Goal: Task Accomplishment & Management: Manage account settings

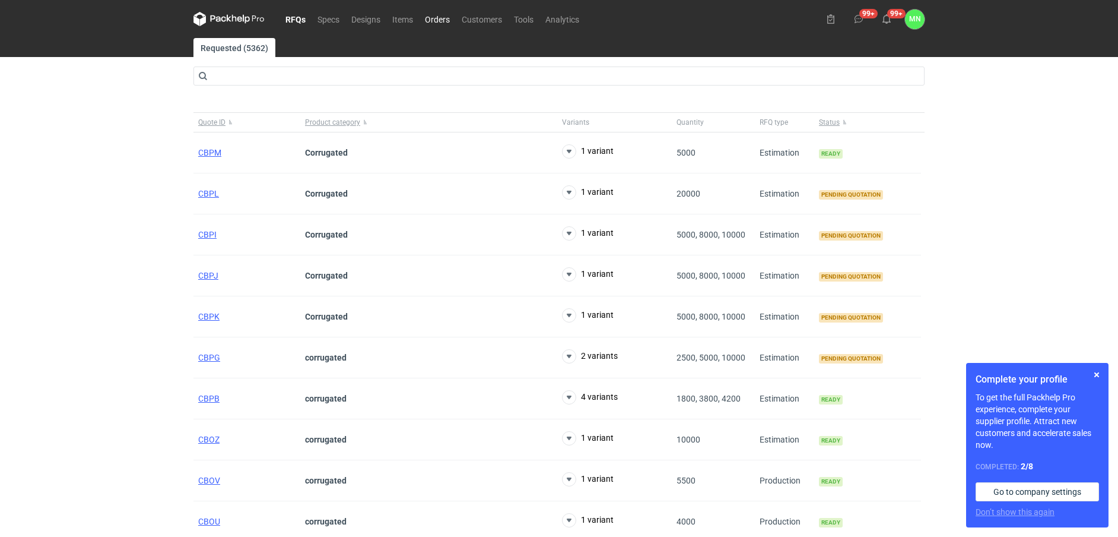
click at [445, 15] on link "Orders" at bounding box center [437, 19] width 37 height 14
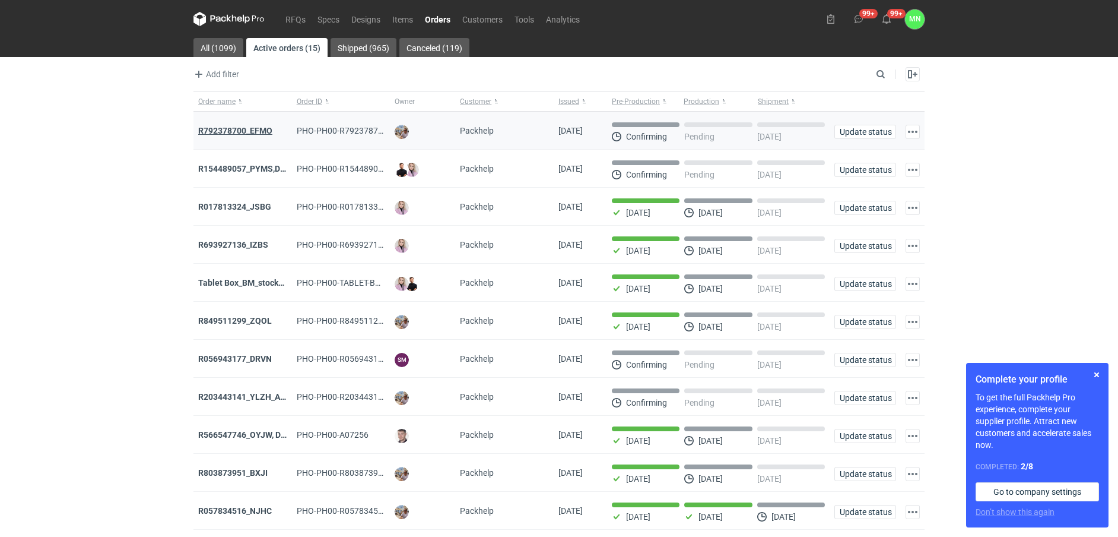
click at [240, 130] on strong "R792378700_EFMO" at bounding box center [235, 130] width 74 height 9
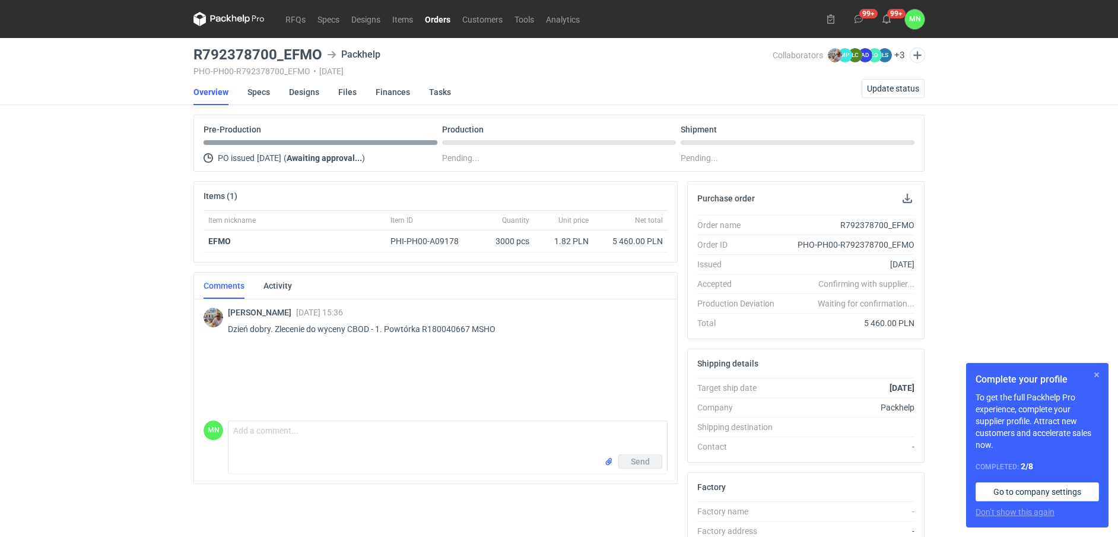
click at [1095, 372] on button "button" at bounding box center [1097, 374] width 14 height 14
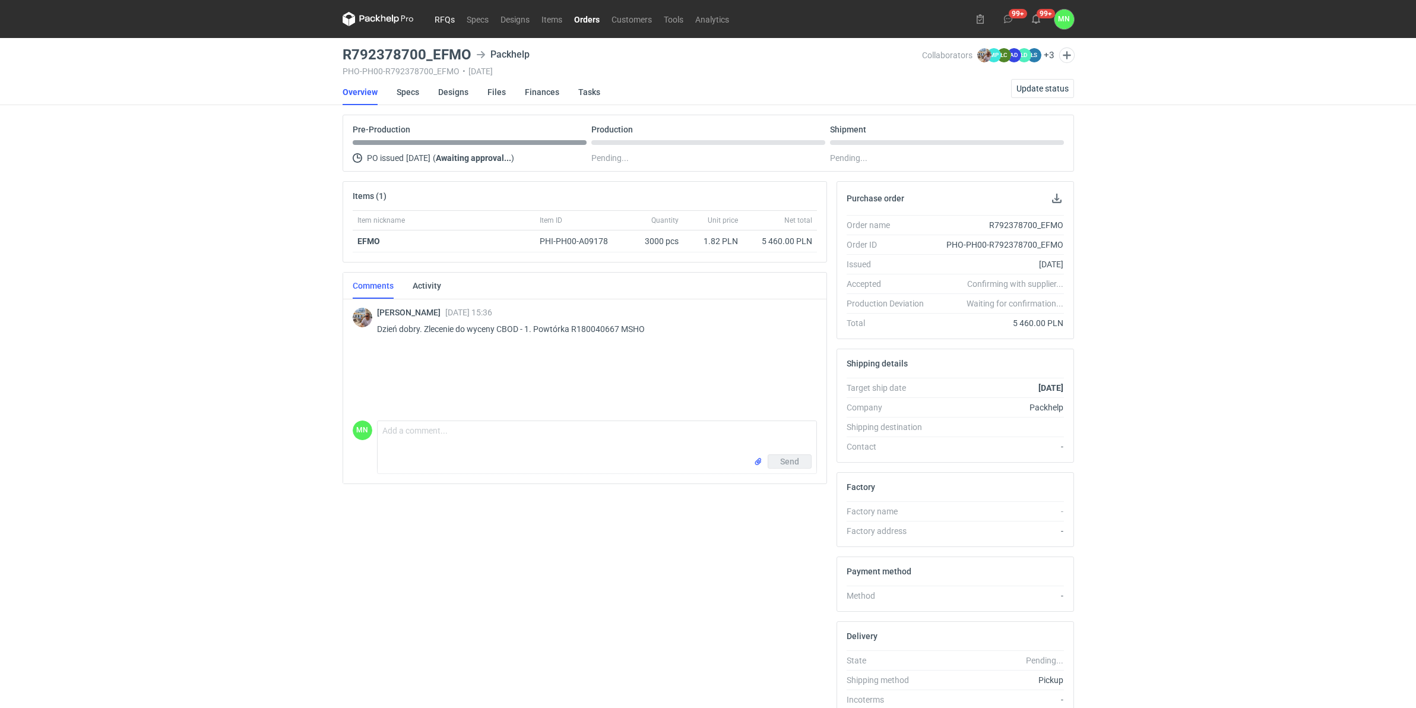
click at [438, 21] on link "RFQs" at bounding box center [445, 19] width 32 height 14
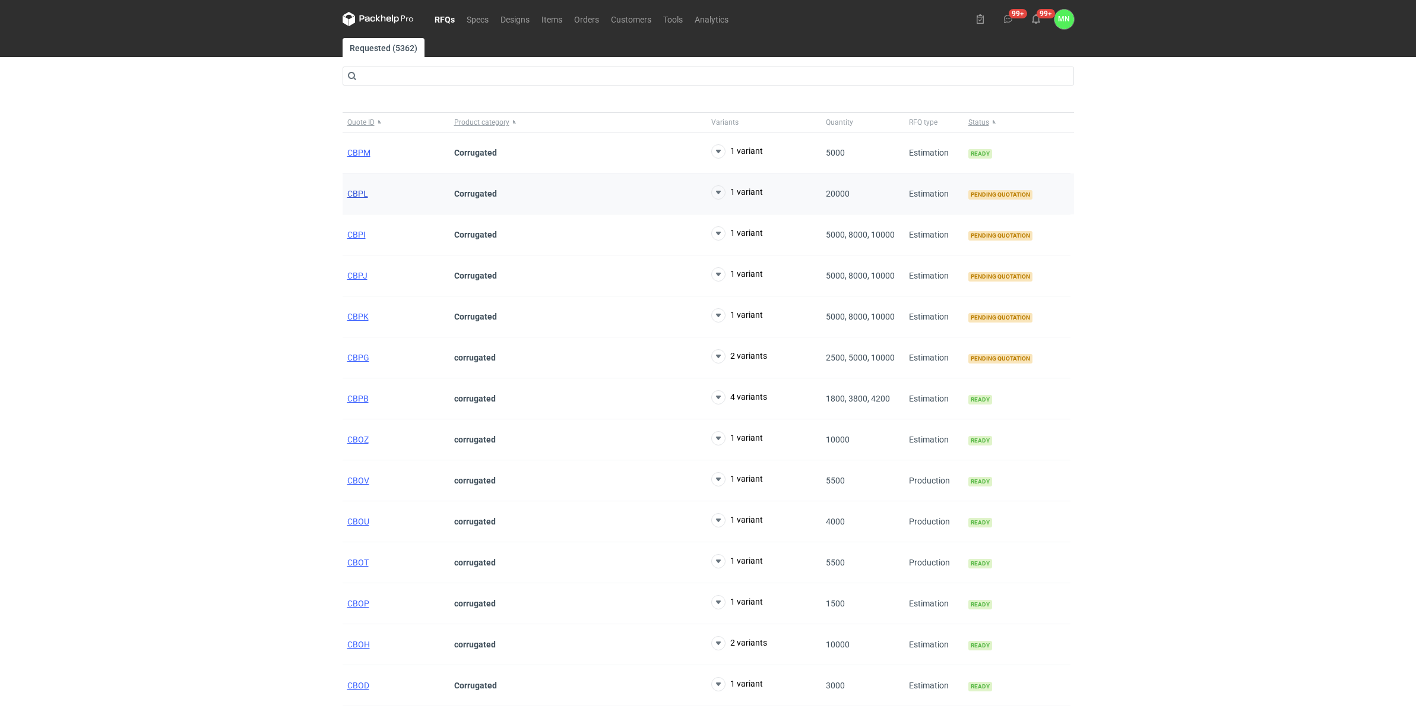
click at [358, 191] on span "CBPL" at bounding box center [357, 193] width 21 height 9
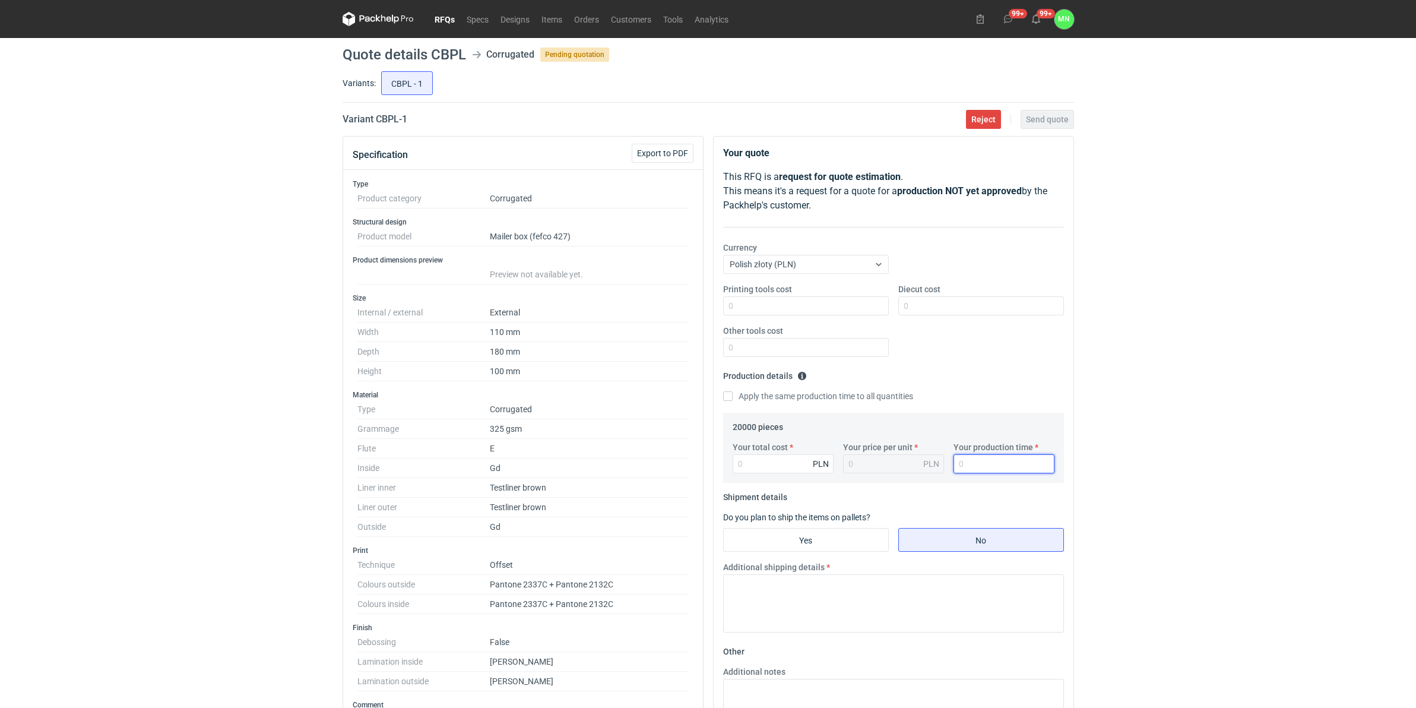
click at [1118, 487] on div "RFQs Specs Designs Items Orders Customers Tools Analytics 99+ 99+ MN Małgorzata…" at bounding box center [708, 354] width 1416 height 708
click at [773, 470] on input "Your total cost" at bounding box center [783, 463] width 101 height 19
type input "58400"
type input "2.92"
type input "58400"
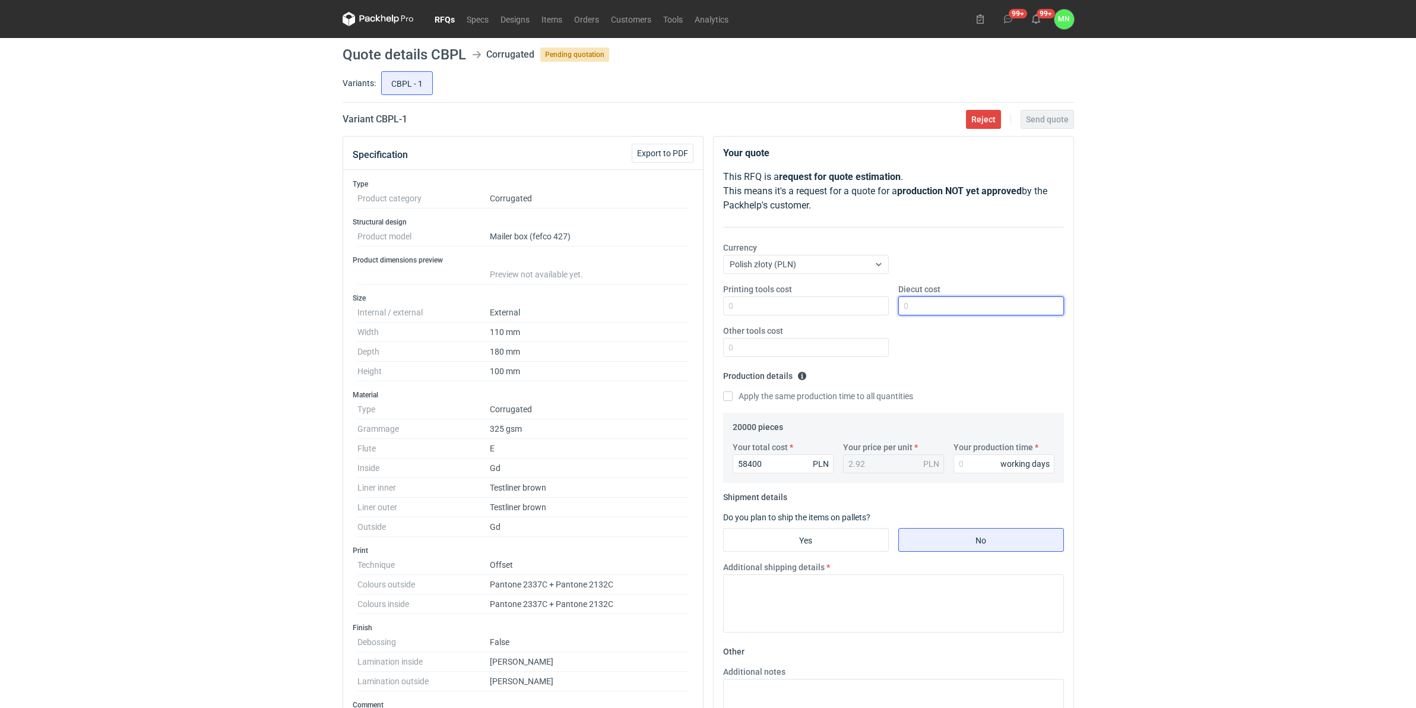
click at [926, 310] on input "Diecut cost" at bounding box center [981, 305] width 166 height 19
drag, startPoint x: 1275, startPoint y: 230, endPoint x: 1241, endPoint y: 235, distance: 33.6
click at [1118, 230] on div "RFQs Specs Designs Items Orders Customers Tools Analytics 99+ 99+ MN Małgorzata…" at bounding box center [708, 354] width 1416 height 708
click at [983, 309] on input "Diecut cost" at bounding box center [981, 305] width 166 height 19
type input "2080"
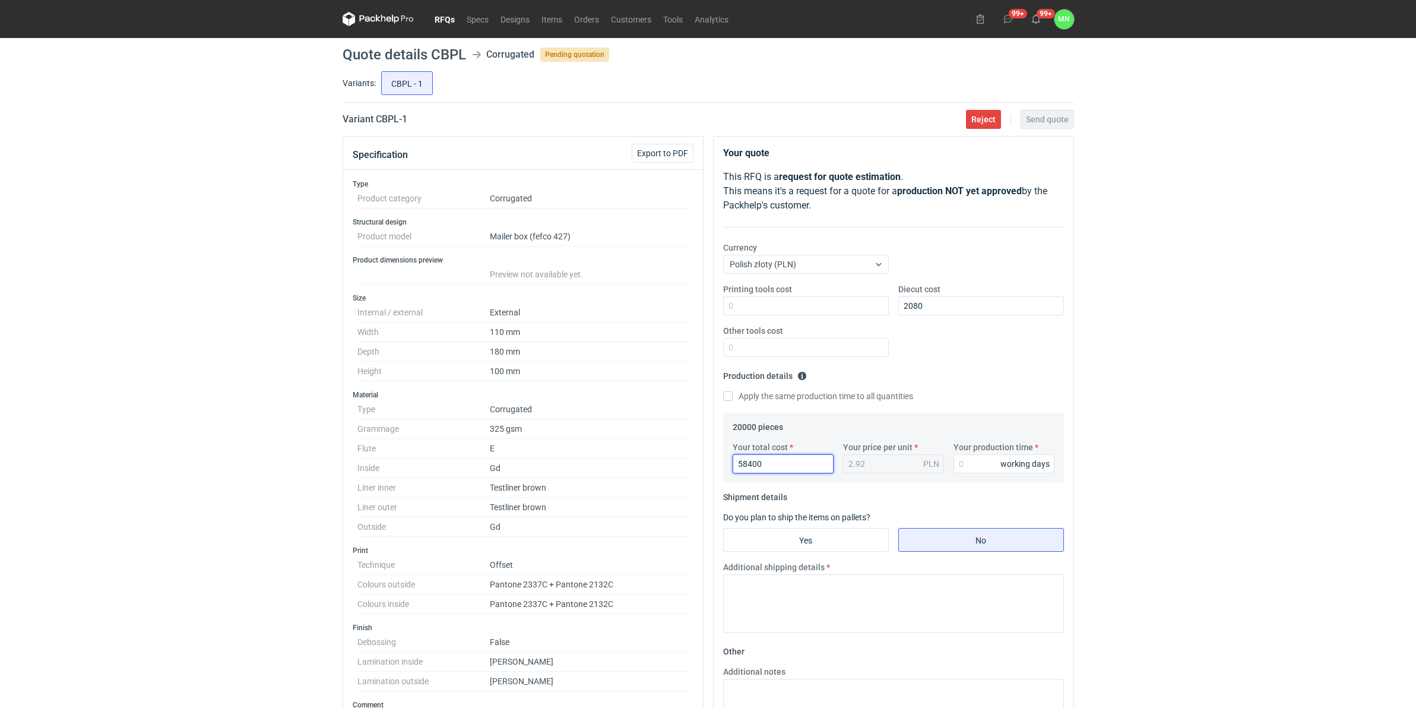
click at [763, 467] on input "58400" at bounding box center [783, 463] width 101 height 19
click at [971, 464] on input "Your production time" at bounding box center [1003, 463] width 101 height 19
type input "15"
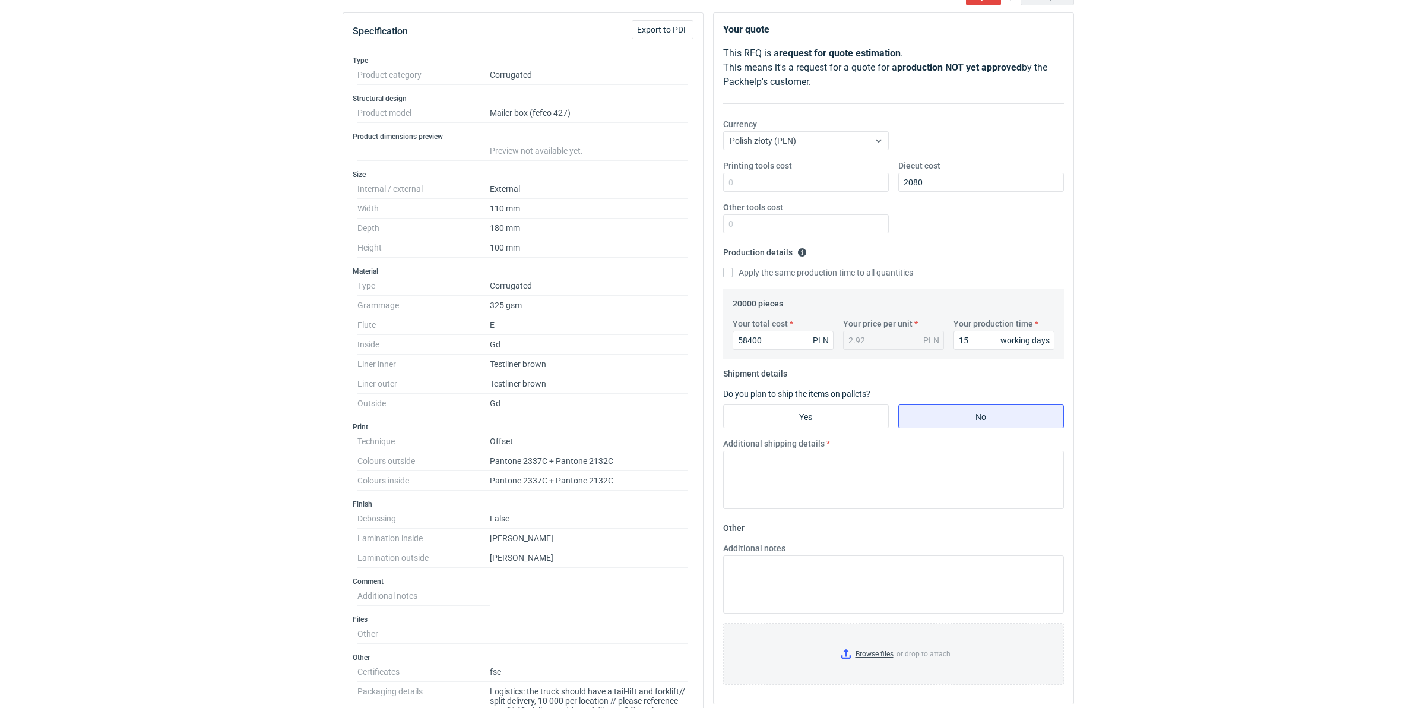
scroll to position [148, 0]
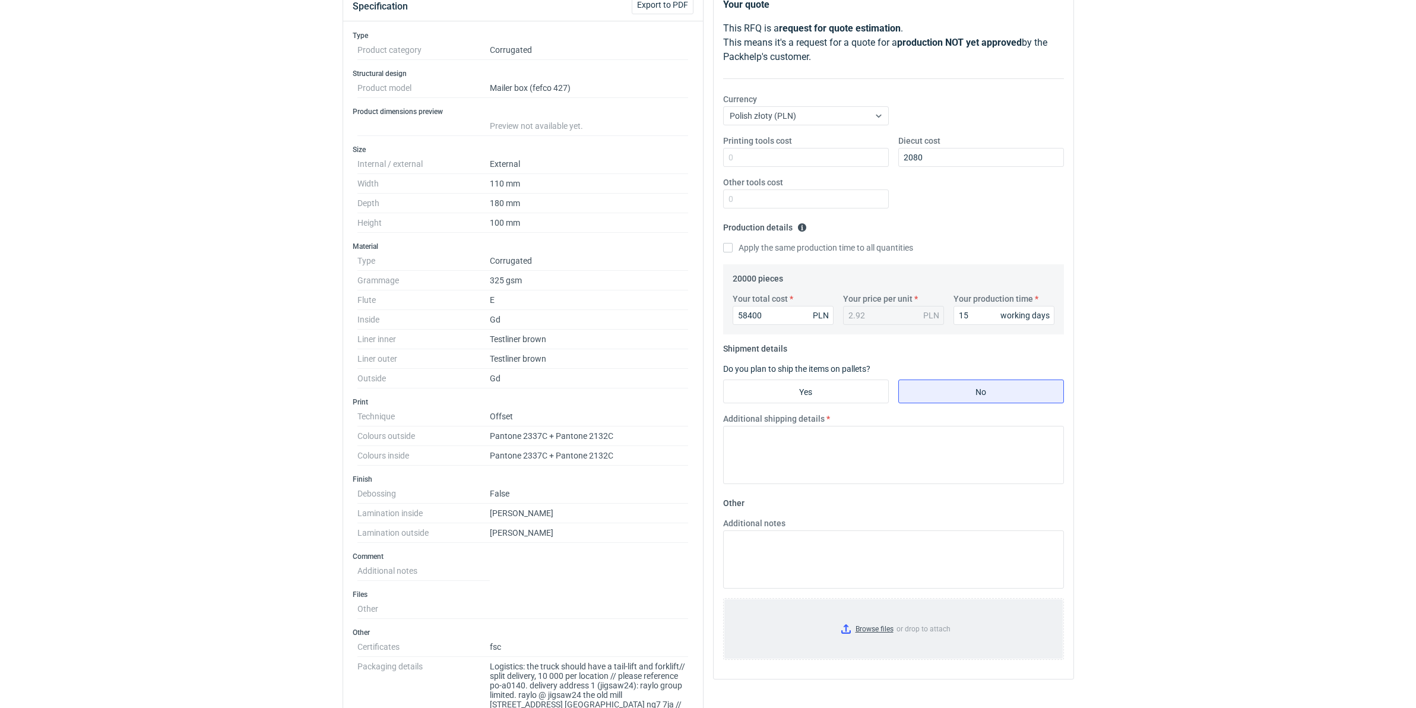
click at [862, 536] on input "Browse files or drop to attach" at bounding box center [893, 628] width 338 height 59
click at [806, 389] on input "Yes" at bounding box center [806, 391] width 164 height 23
radio input "true"
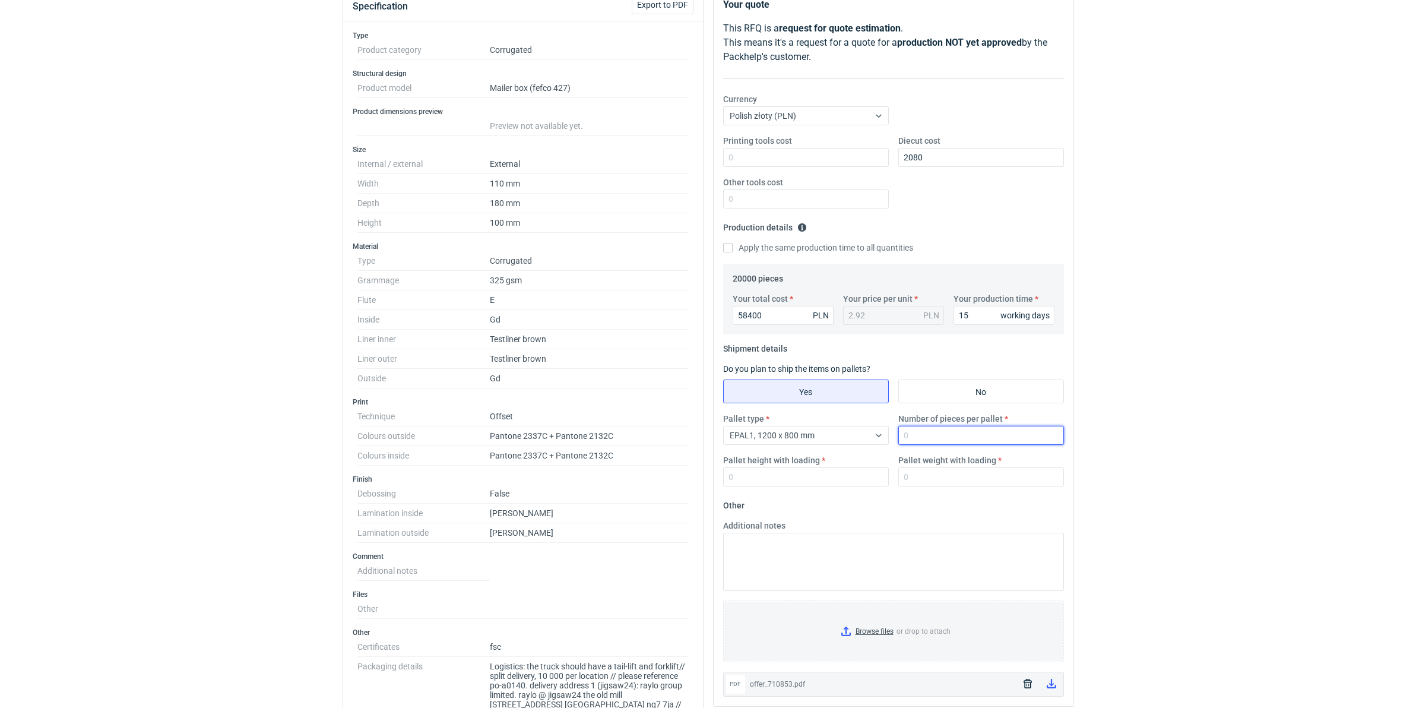
click at [938, 434] on input "Number of pieces per pallet" at bounding box center [981, 435] width 166 height 19
type input "1650"
type input "1800"
click at [167, 407] on div "RFQs Specs Designs Items Orders Customers Tools Analytics 99+ 99+ MN Małgorzata…" at bounding box center [708, 206] width 1416 height 708
drag, startPoint x: 896, startPoint y: 485, endPoint x: 908, endPoint y: 479, distance: 13.3
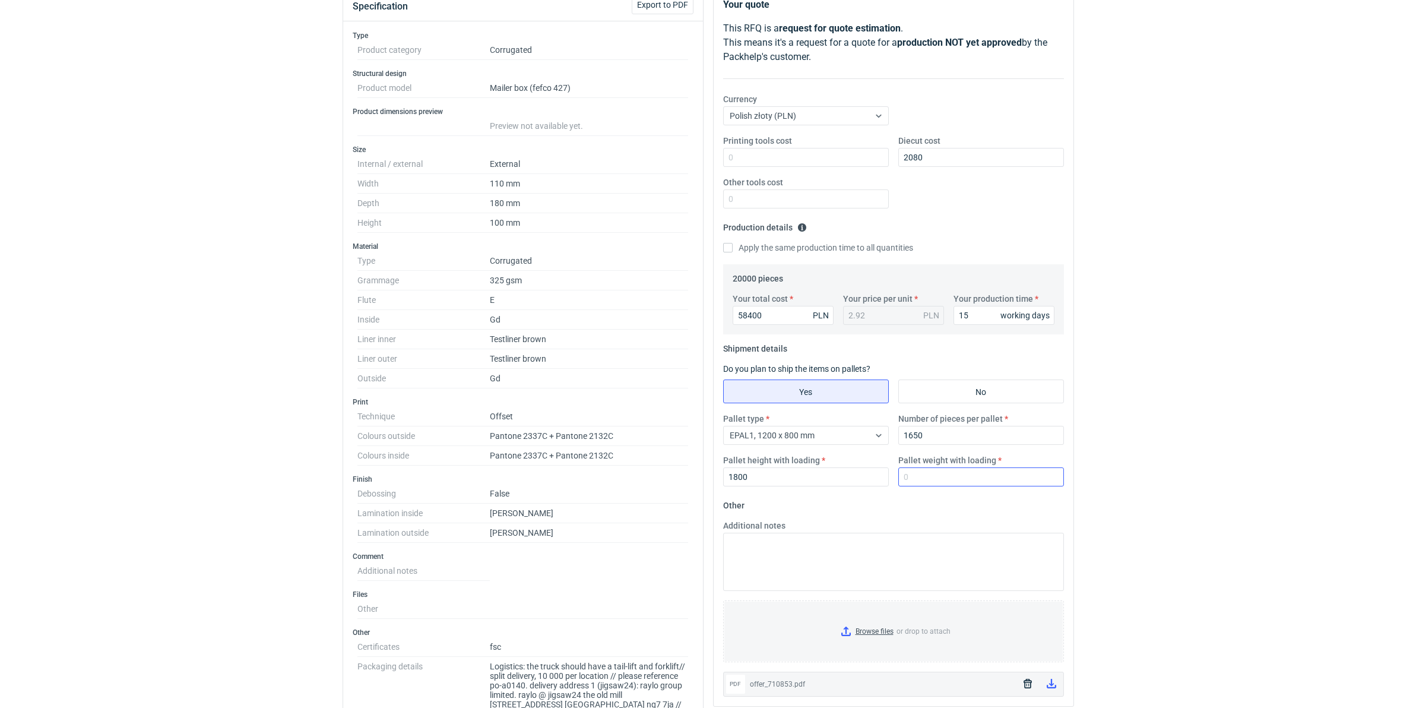
click at [897, 486] on div "Pallet weight with loading" at bounding box center [980, 470] width 175 height 32
click at [909, 479] on input "Pallet weight with loading" at bounding box center [981, 476] width 166 height 19
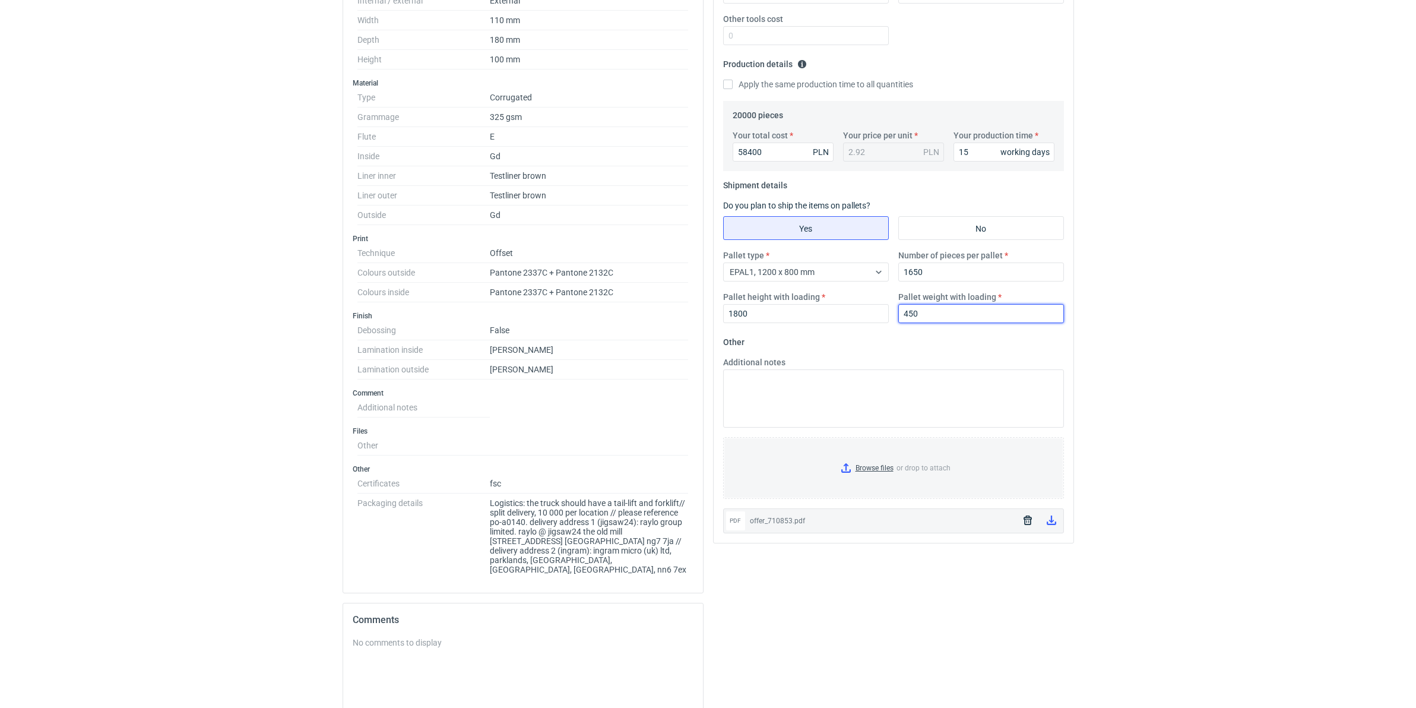
scroll to position [485, 0]
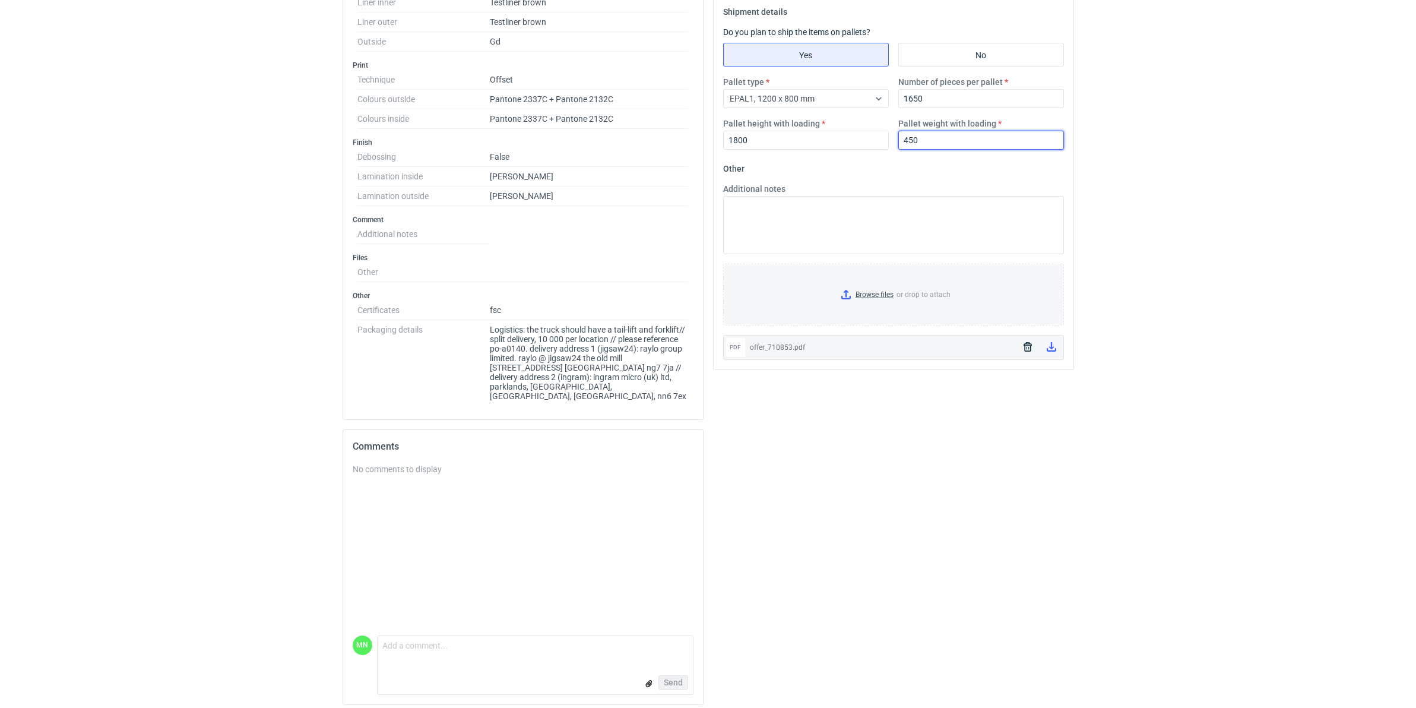
type input "450"
click at [808, 205] on textarea "Additional notes" at bounding box center [893, 225] width 341 height 58
paste textarea "przy tych wymiarach może pojawić się problem ze składaniem boków, konieczne spr…"
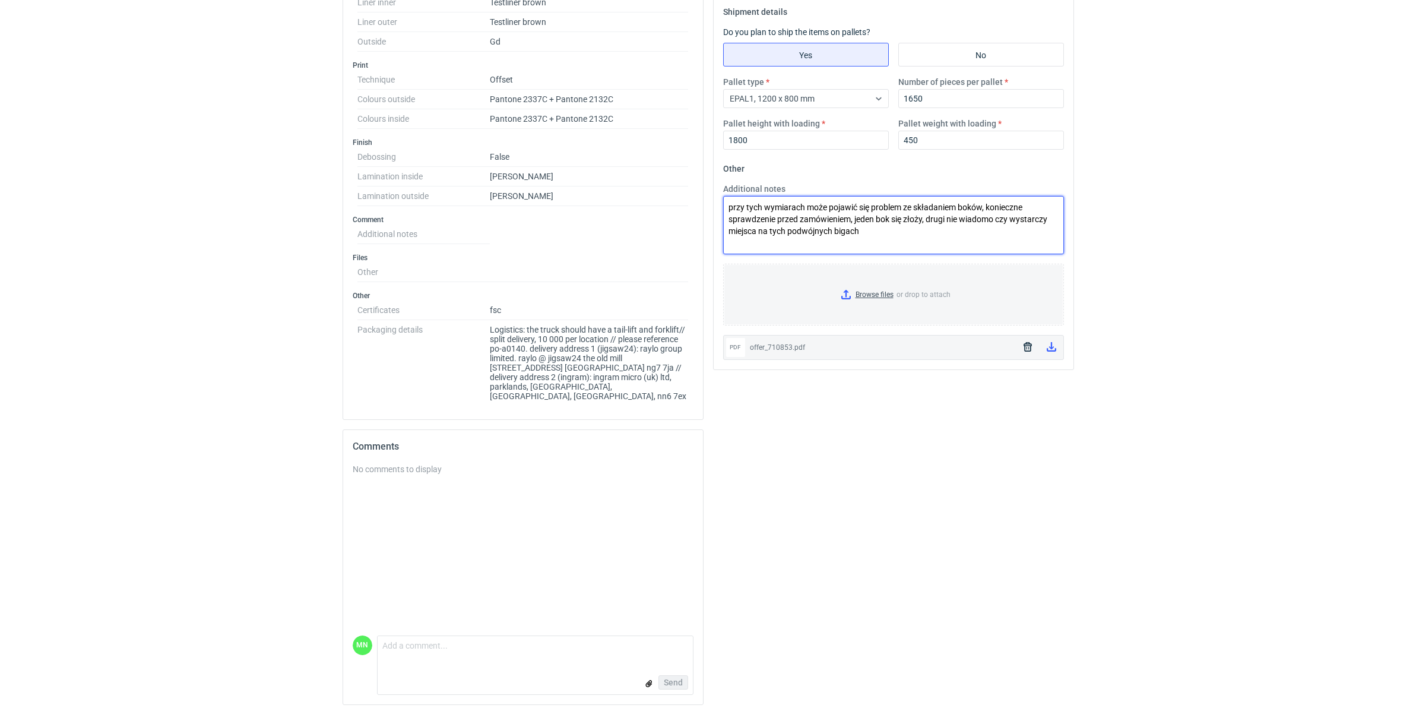
drag, startPoint x: 866, startPoint y: 226, endPoint x: 838, endPoint y: 239, distance: 31.1
click at [835, 239] on textarea "przy tych wymiarach może pojawić się problem ze składaniem boków, konieczne spr…" at bounding box center [893, 225] width 341 height 58
click at [890, 242] on textarea "przy tych wymiarach może pojawić się problem ze składaniem boków, konieczne spr…" at bounding box center [893, 225] width 341 height 58
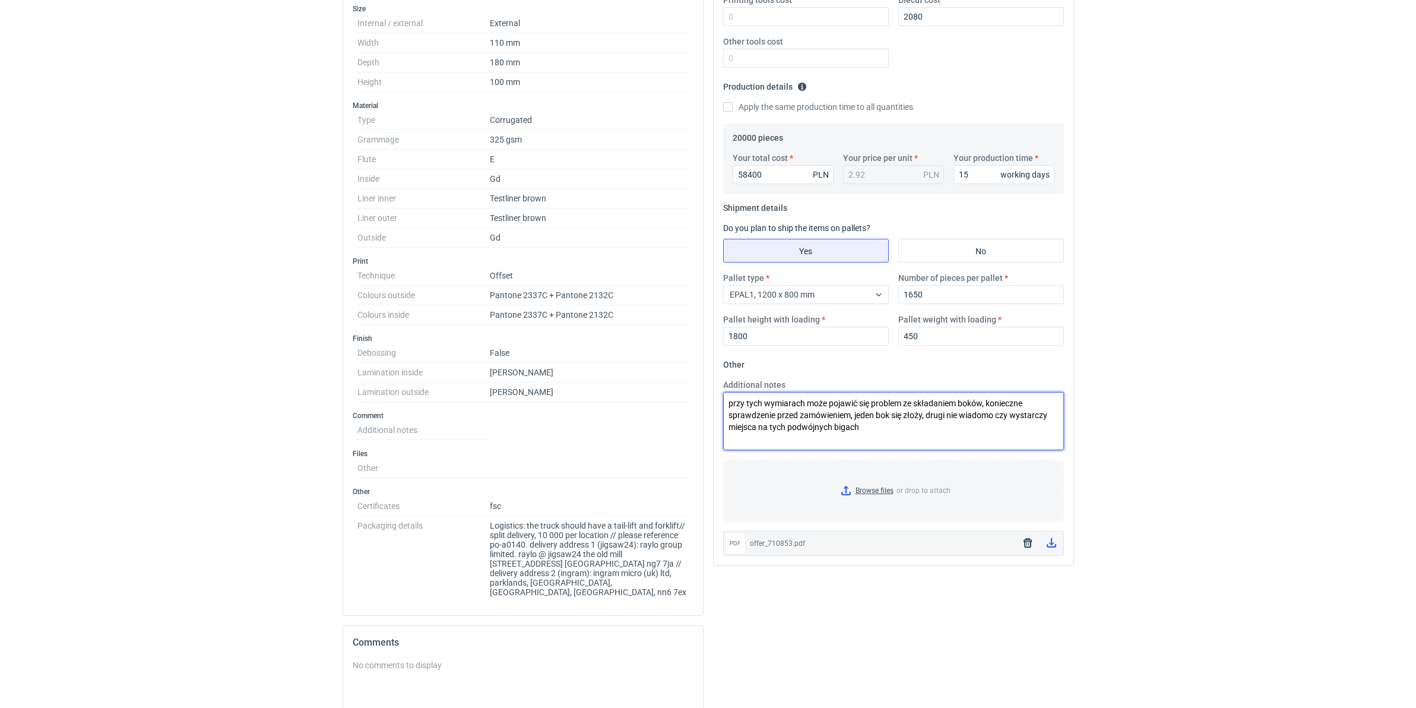
scroll to position [0, 0]
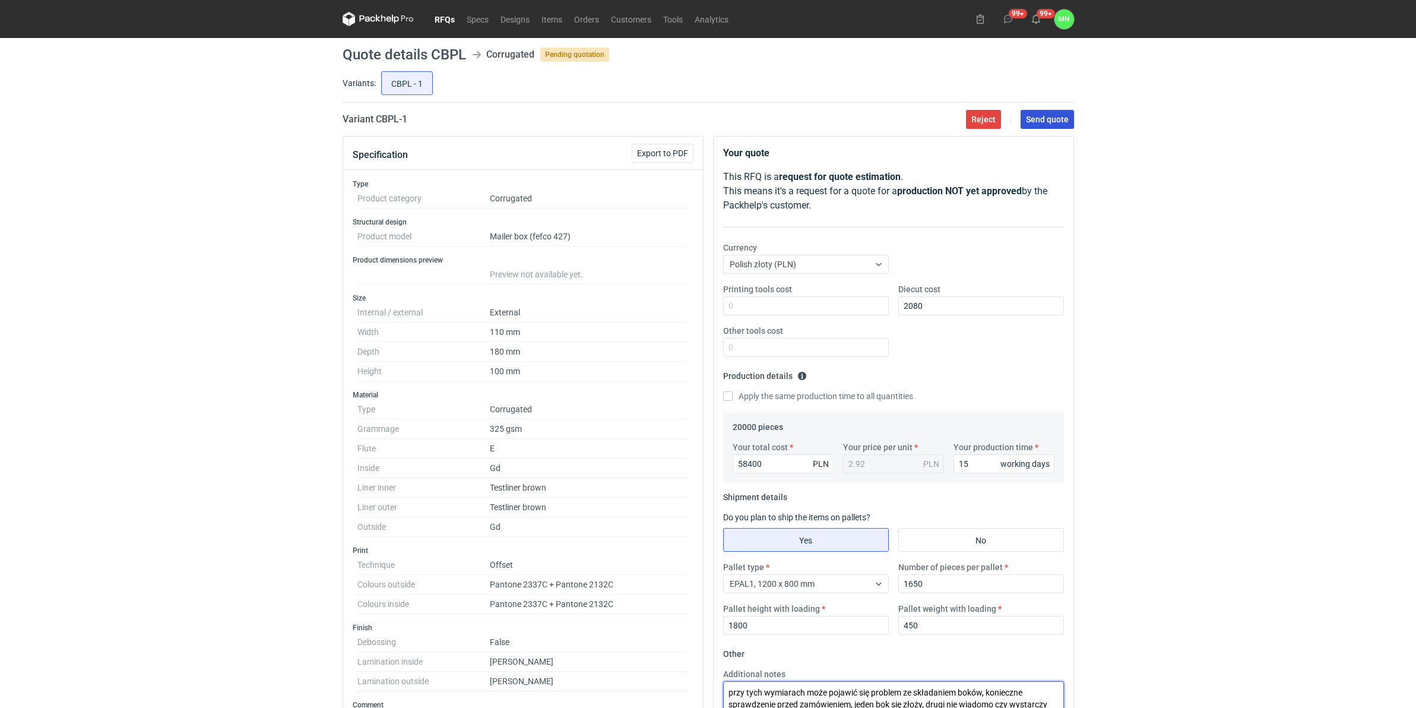
type textarea "przy tych wymiarach może pojawić się problem ze składaniem boków, konieczne spr…"
click at [1034, 128] on button "Send quote" at bounding box center [1046, 119] width 53 height 19
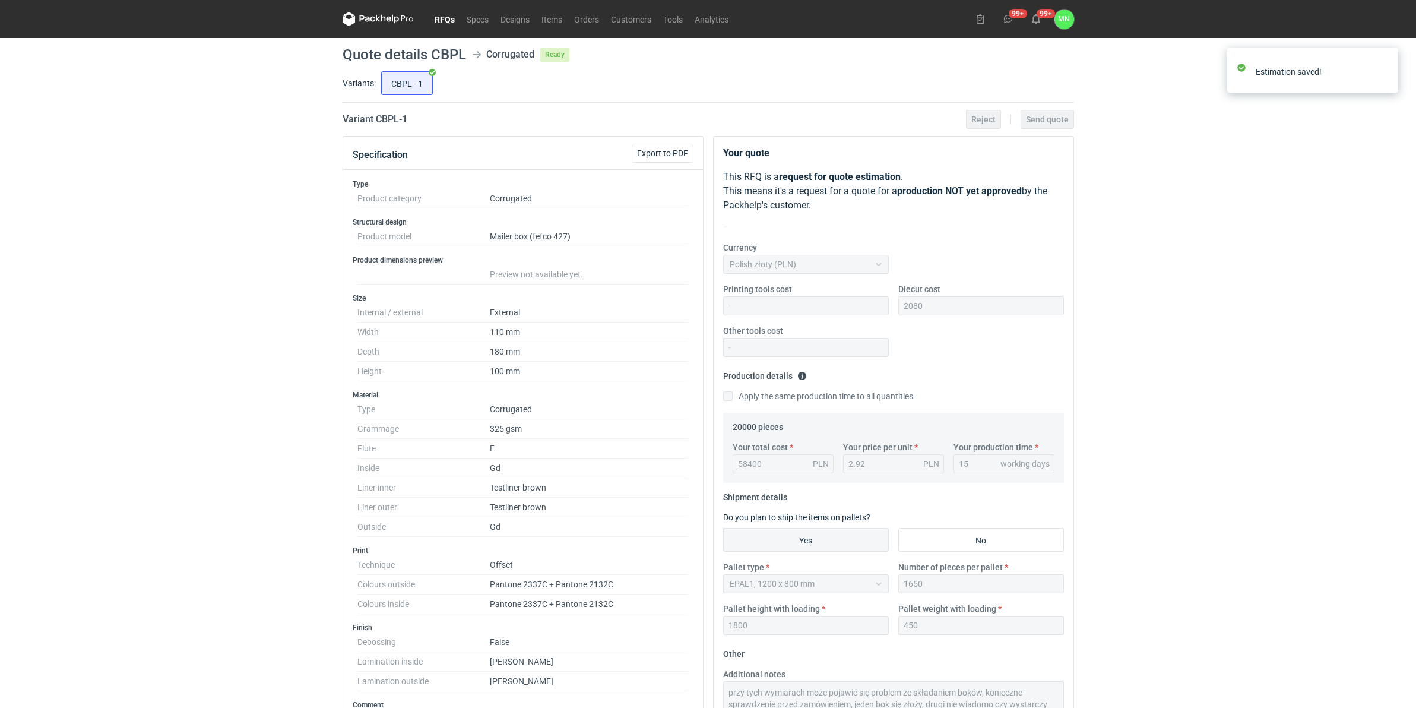
click at [434, 15] on link "RFQs" at bounding box center [445, 19] width 32 height 14
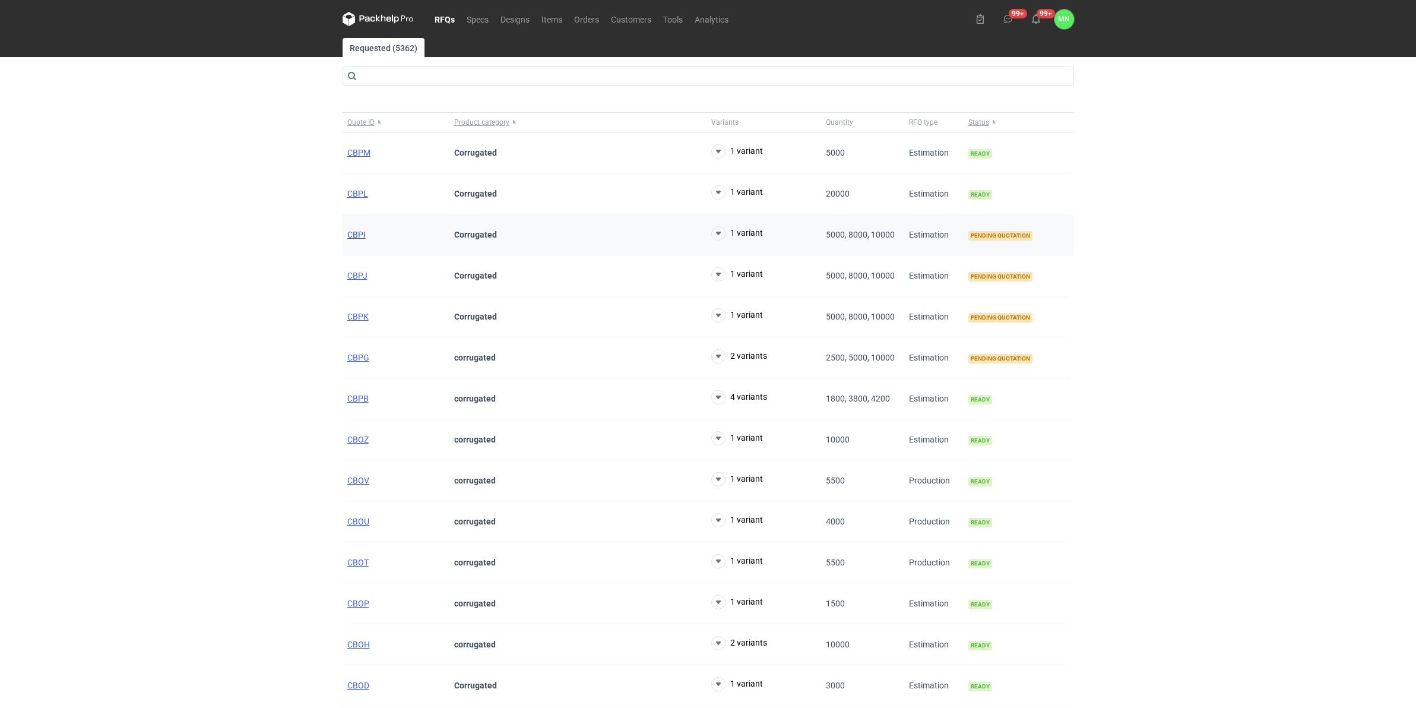
click at [359, 234] on span "CBPI" at bounding box center [356, 234] width 18 height 9
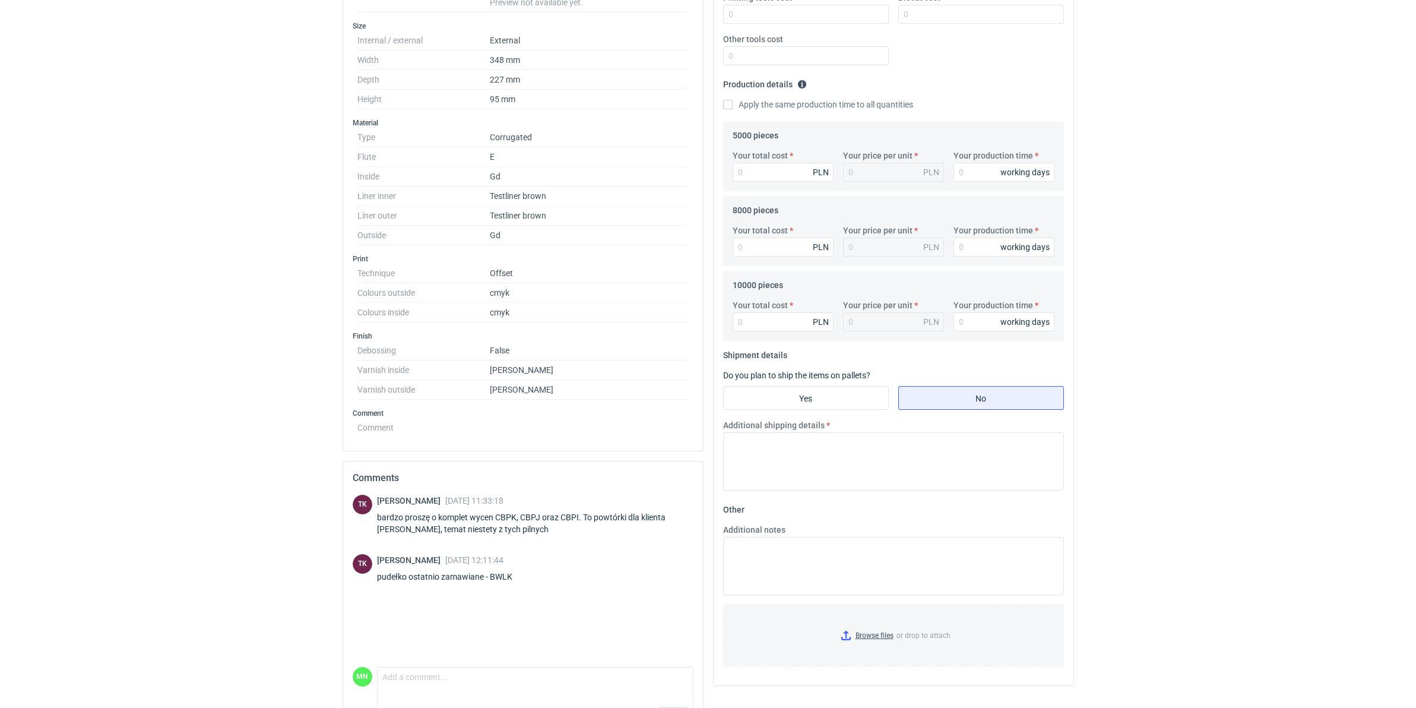
scroll to position [332, 0]
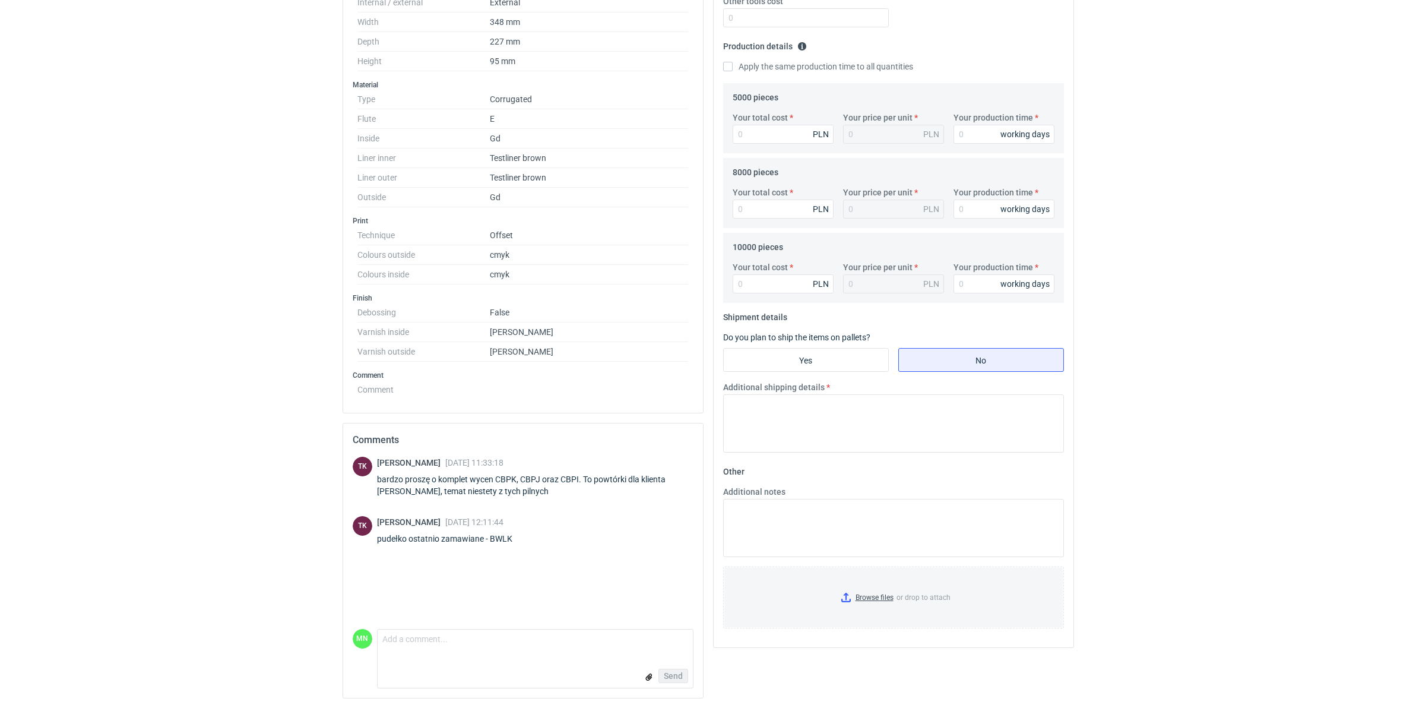
click at [497, 536] on div "pudełko ostatnio zamawiane - BWLK" at bounding box center [452, 538] width 150 height 12
copy div "BWLK"
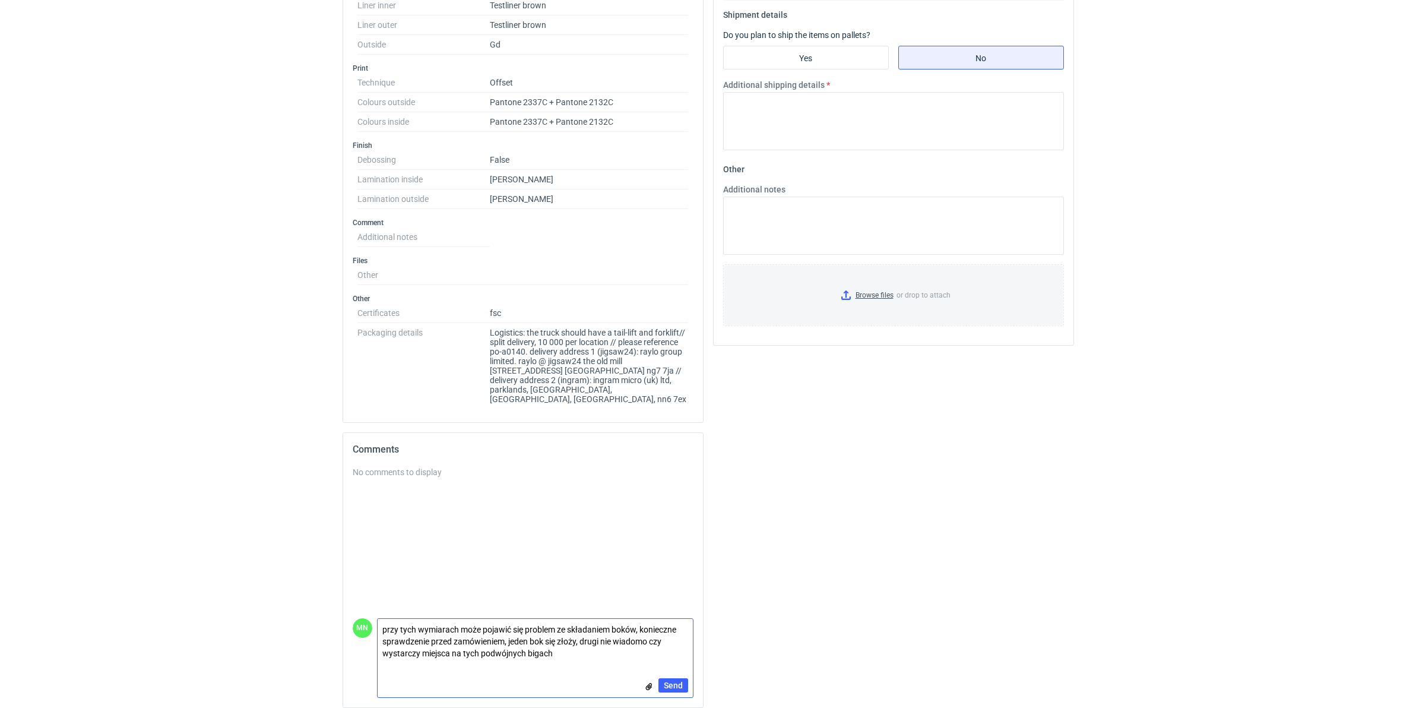
scroll to position [485, 0]
drag, startPoint x: 570, startPoint y: 645, endPoint x: 285, endPoint y: 575, distance: 294.1
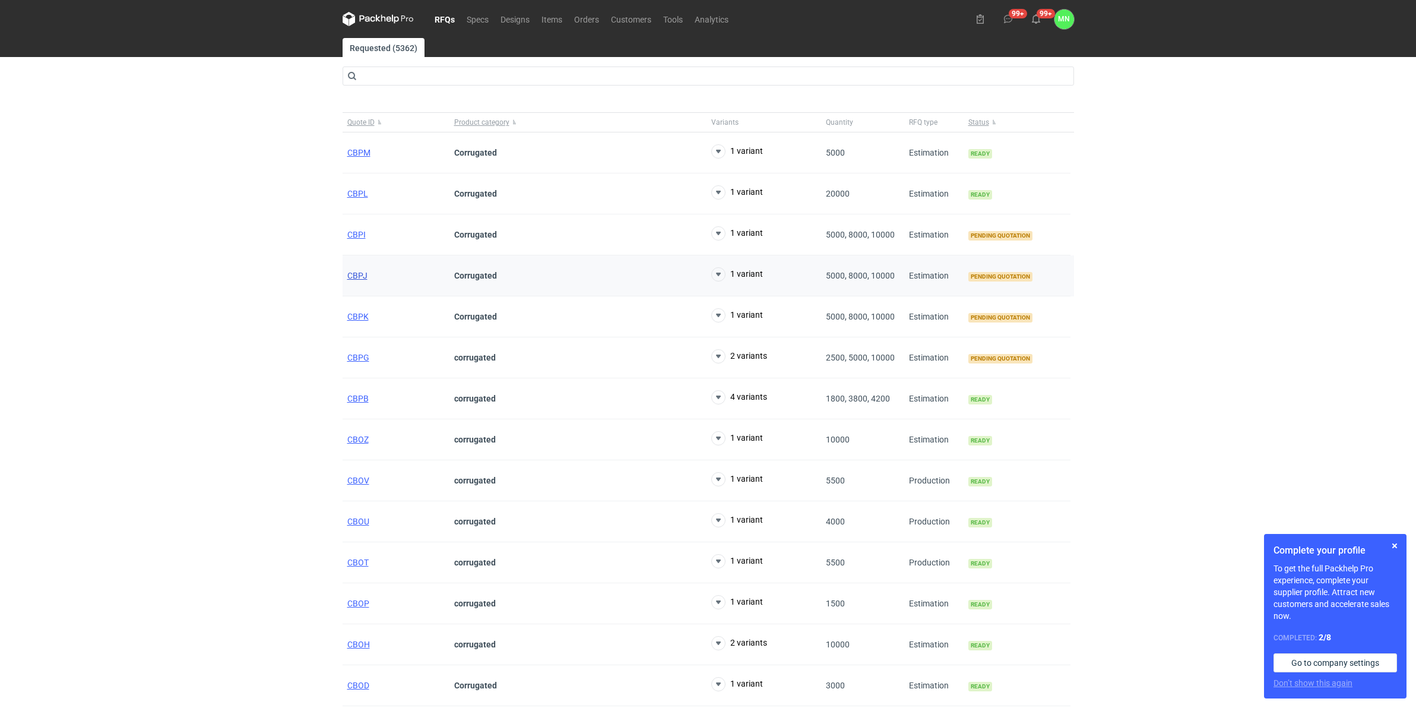
click at [363, 275] on span "CBPJ" at bounding box center [357, 275] width 20 height 9
click at [359, 319] on span "CBPK" at bounding box center [357, 316] width 21 height 9
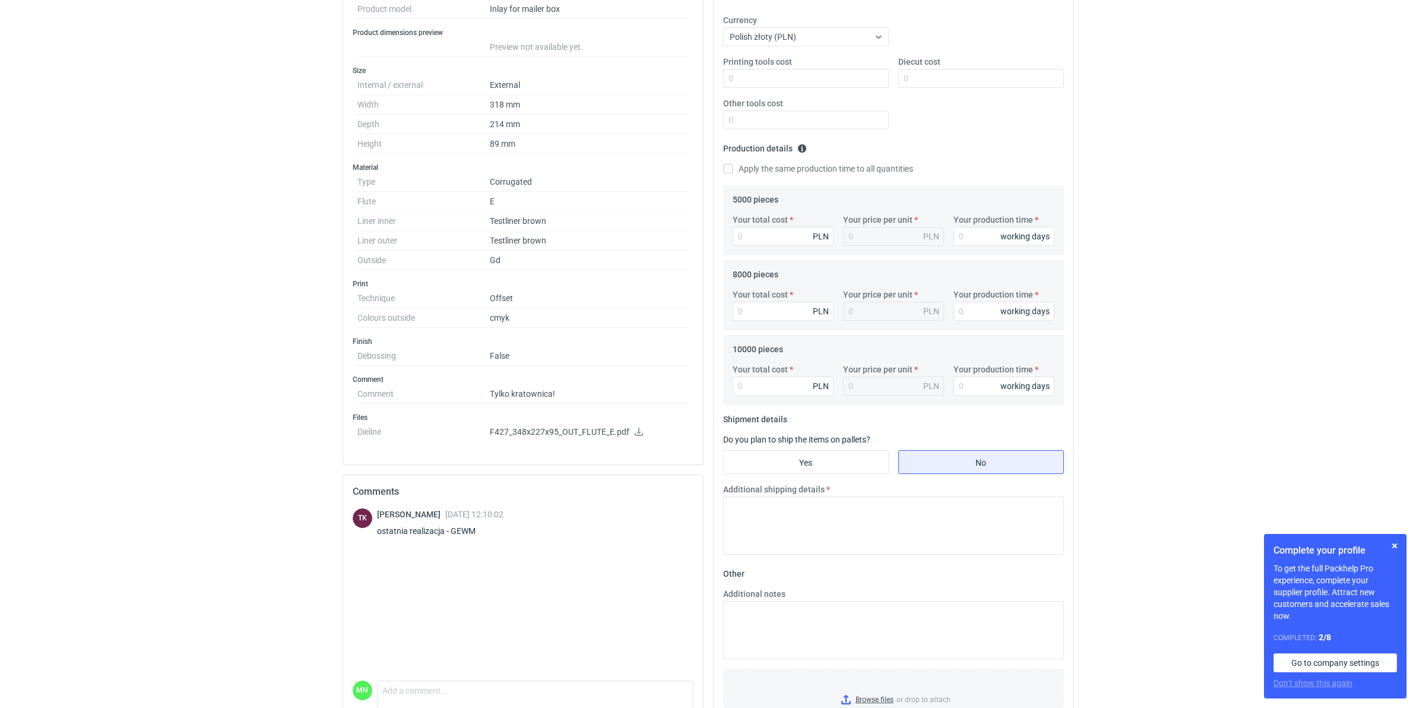
scroll to position [281, 0]
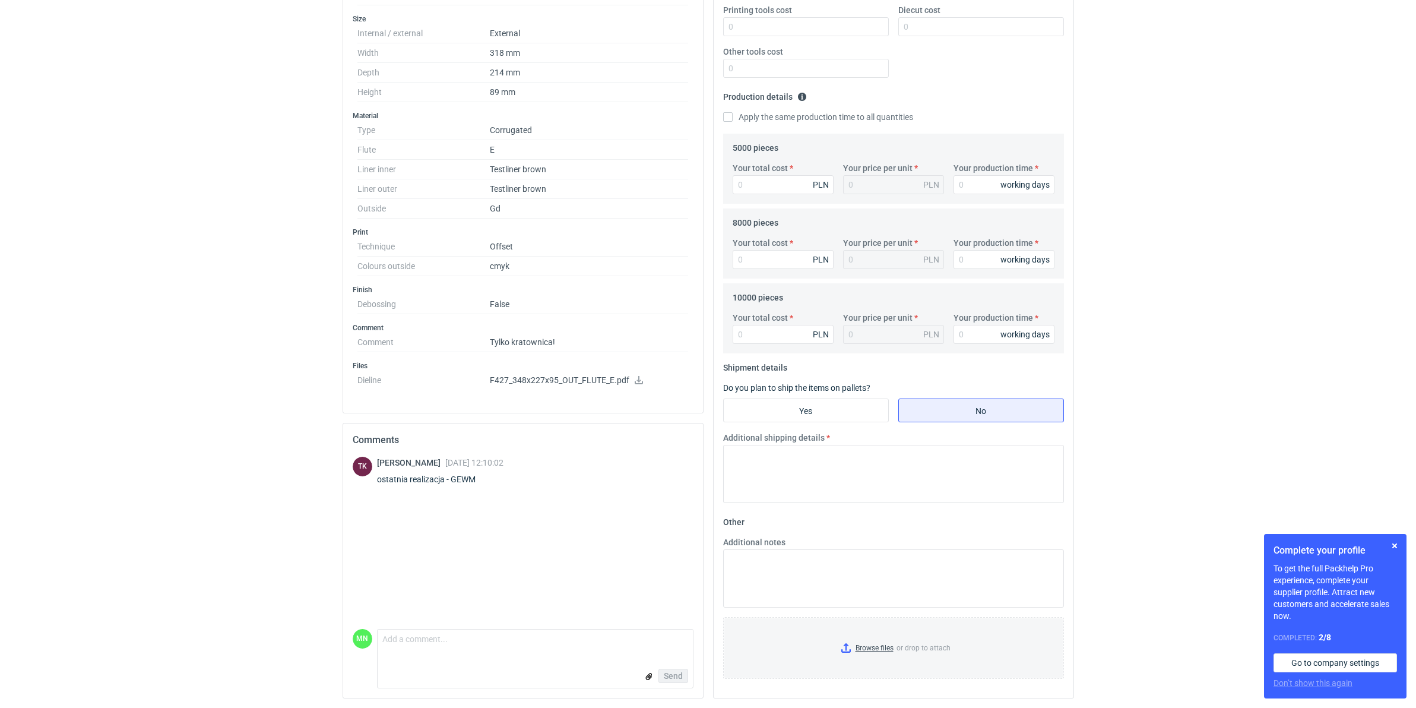
click at [157, 429] on html "RFQs Specs Designs Items Orders Customers Tools Analytics 99+ 99+ MN Małgorzata…" at bounding box center [708, 75] width 1416 height 708
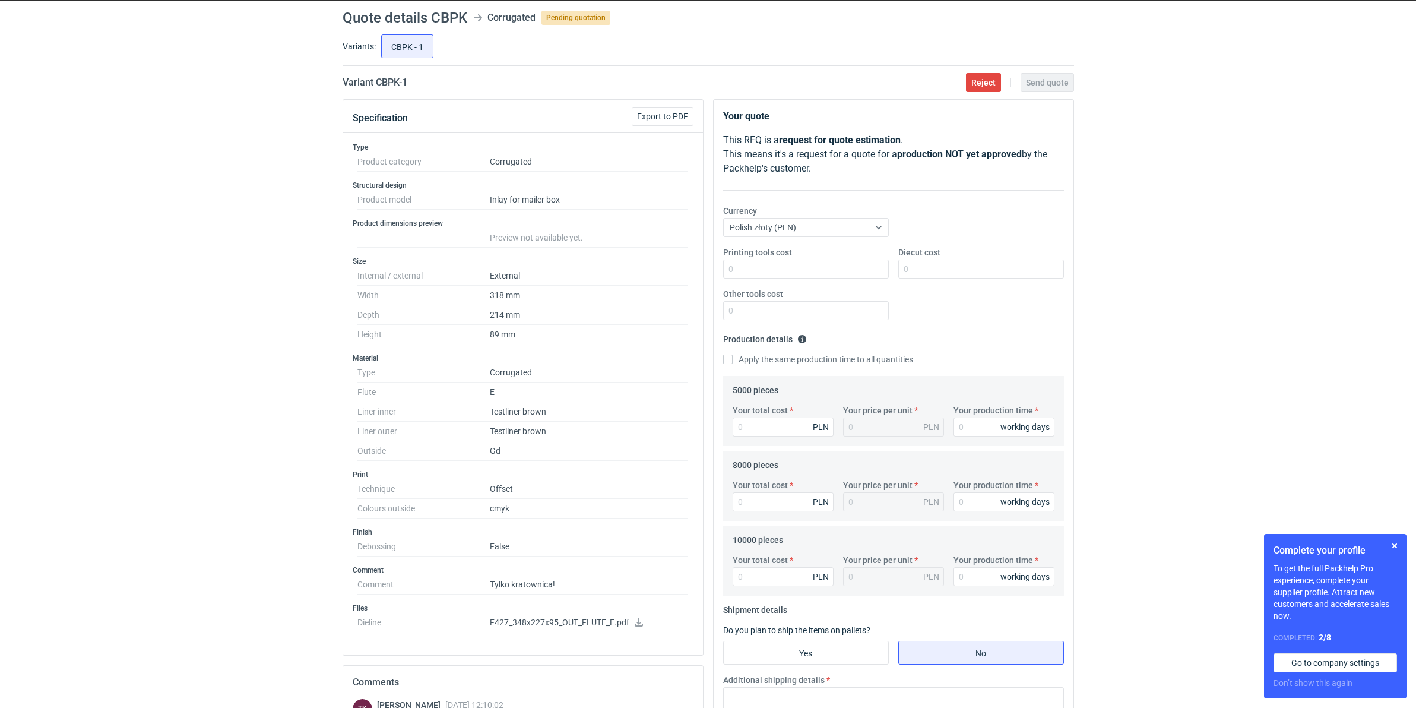
scroll to position [0, 0]
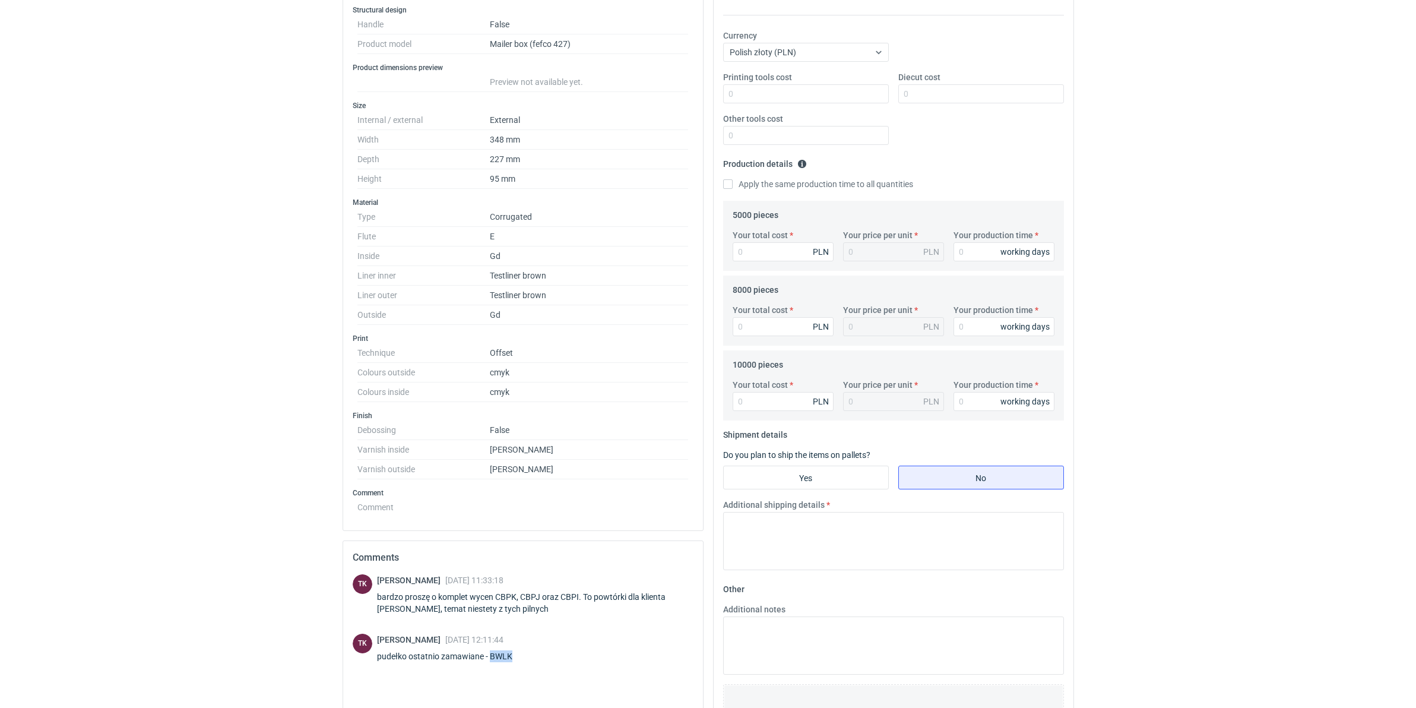
scroll to position [184, 0]
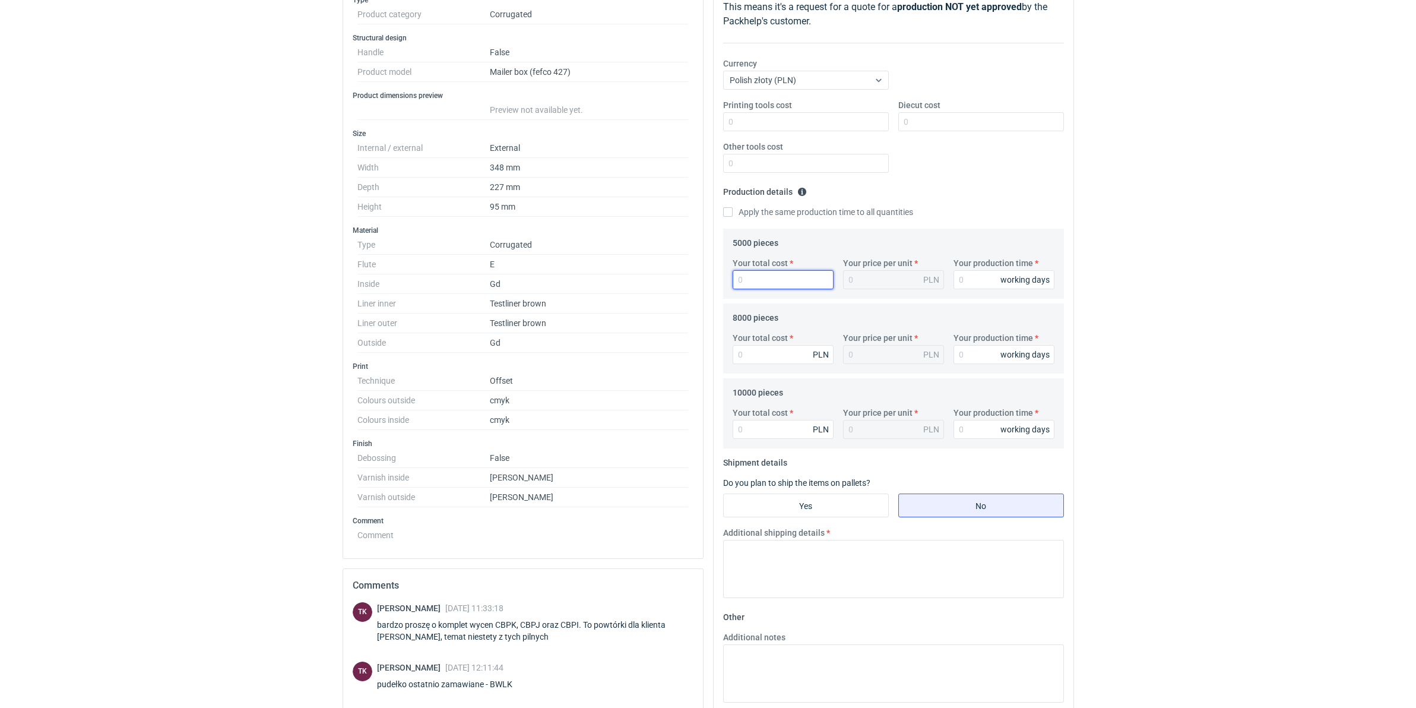
click at [770, 271] on input "Your total cost" at bounding box center [783, 279] width 101 height 19
type input "19250"
type input "3.85"
type input "19250"
drag, startPoint x: 138, startPoint y: 363, endPoint x: 148, endPoint y: 366, distance: 10.9
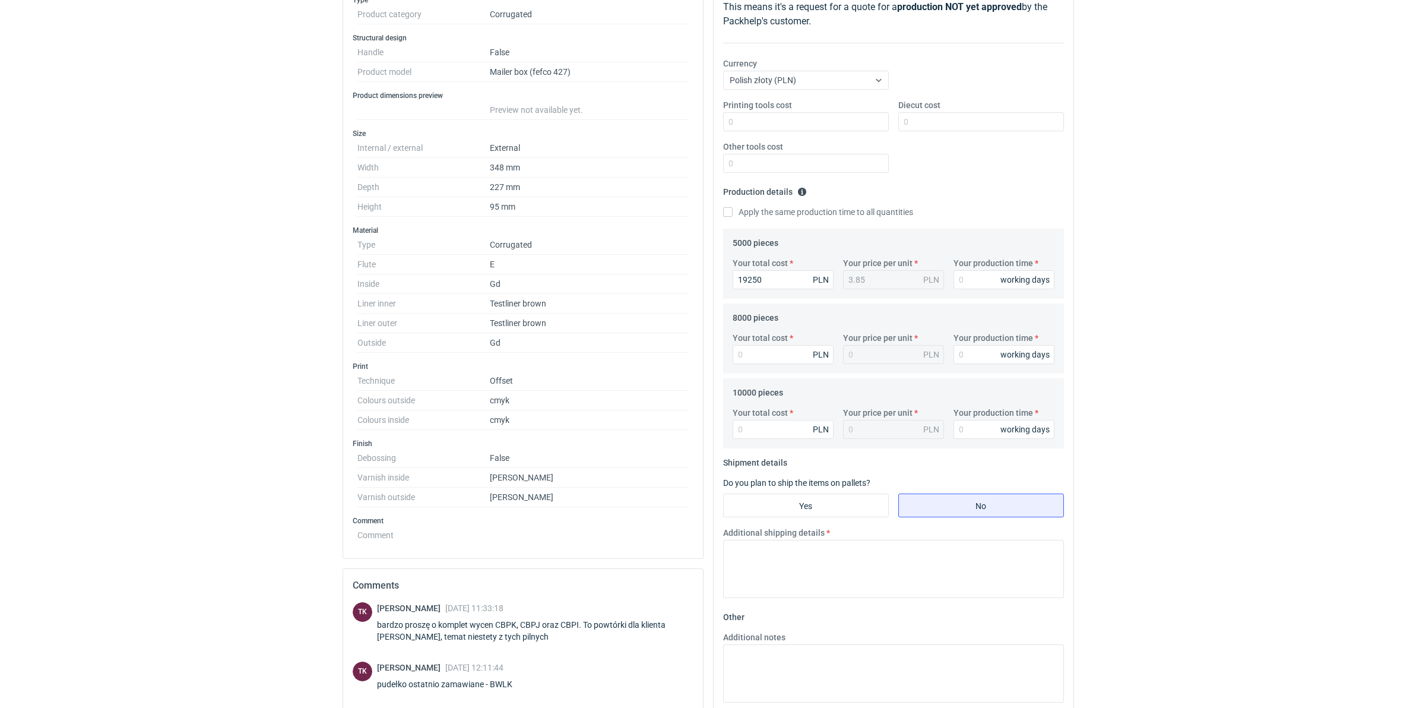
click at [138, 363] on div "RFQs Specs Designs Items Orders Customers Tools Analytics 99+ 99+ MN Małgorzata…" at bounding box center [708, 170] width 1416 height 708
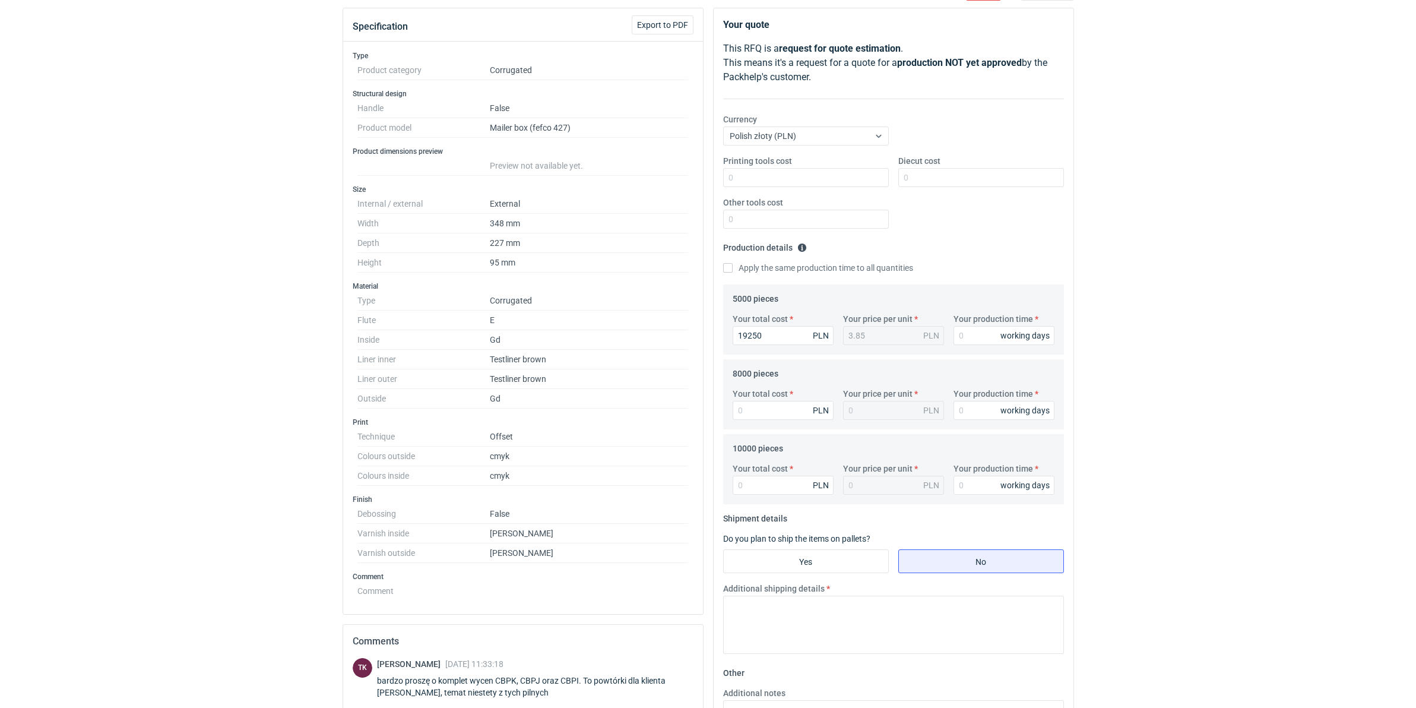
scroll to position [0, 0]
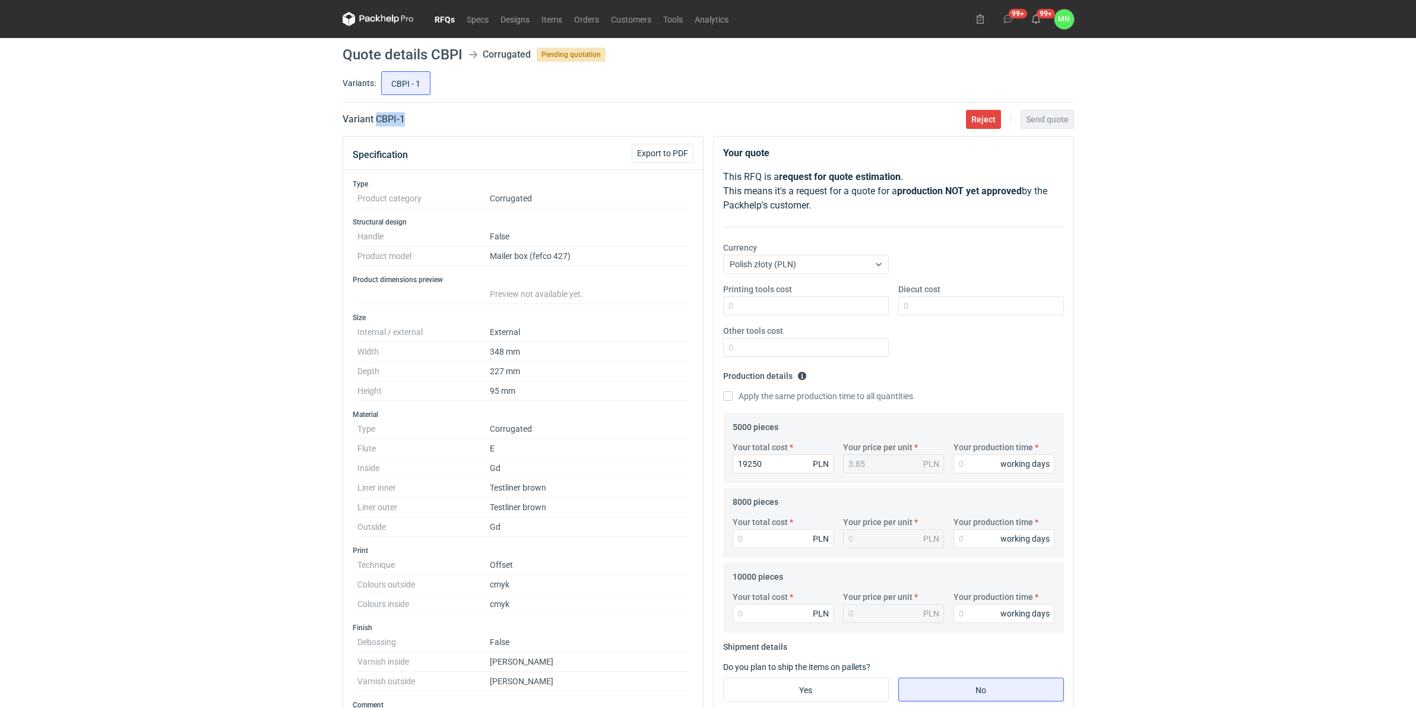
drag, startPoint x: 416, startPoint y: 122, endPoint x: 377, endPoint y: 125, distance: 39.3
click at [377, 125] on div "Variant CBPI - 1 Reject Send quote" at bounding box center [708, 119] width 731 height 14
copy h2 "CBPI - 1"
click at [784, 535] on input "Your total cost" at bounding box center [783, 538] width 101 height 19
type input "257602"
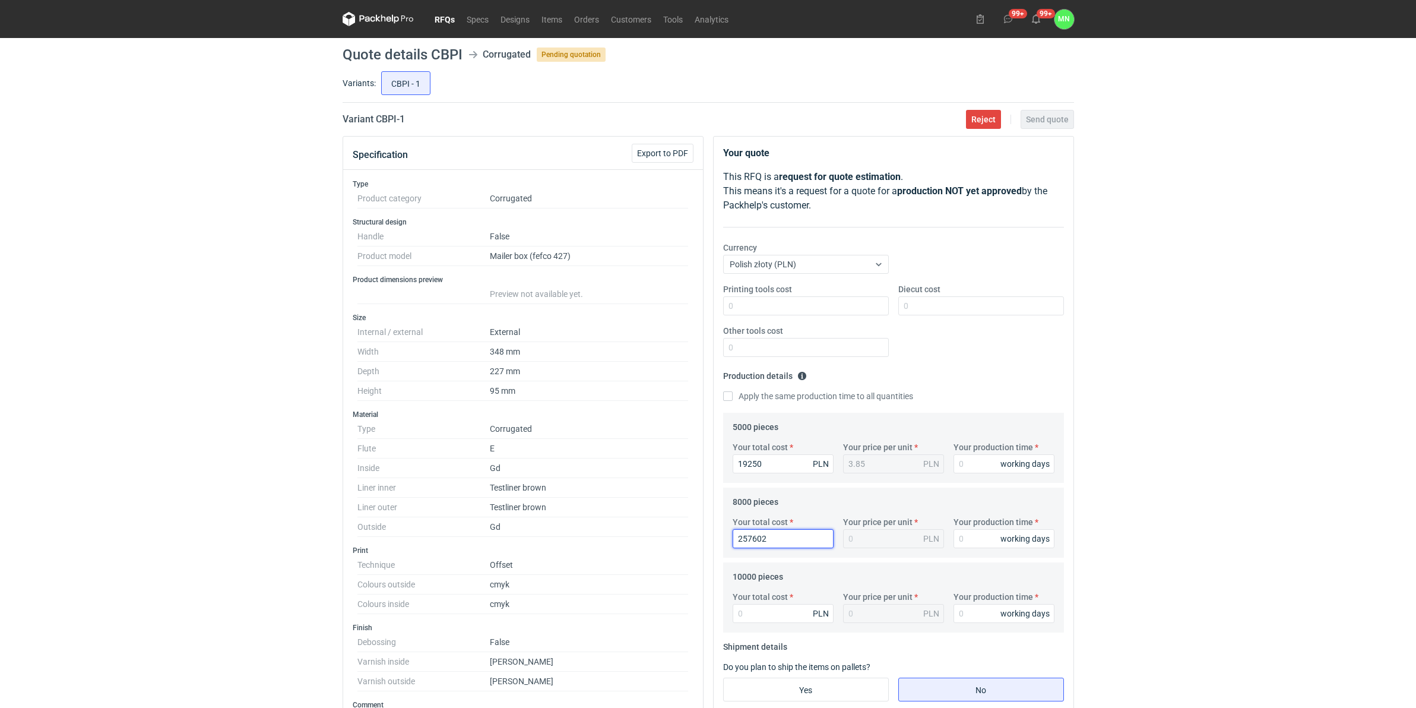
type input "32.2"
type input "25760"
type input "3.22"
type input "25760"
click at [761, 611] on input "Your total cost" at bounding box center [783, 613] width 101 height 19
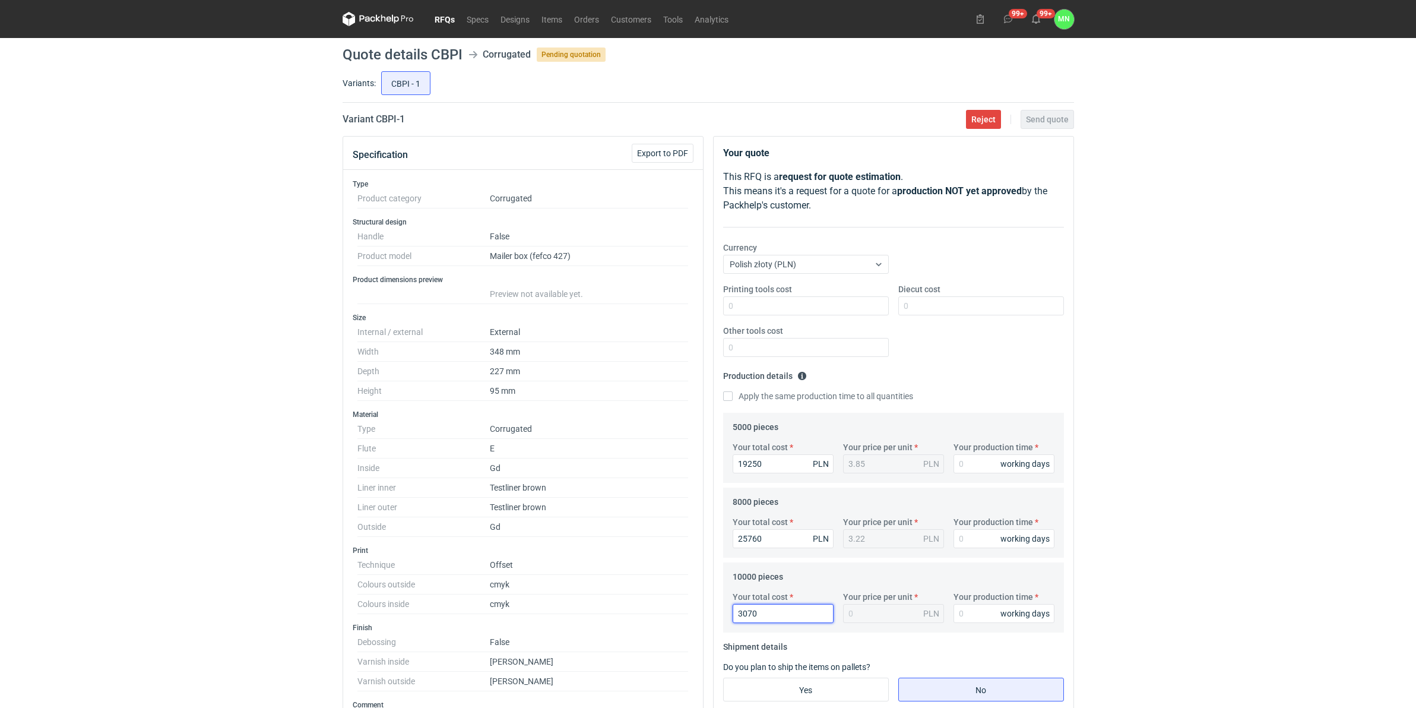
type input "30700"
type input "3.07"
type input "30700"
click at [990, 464] on input "Your production time" at bounding box center [1003, 463] width 101 height 19
type input "12"
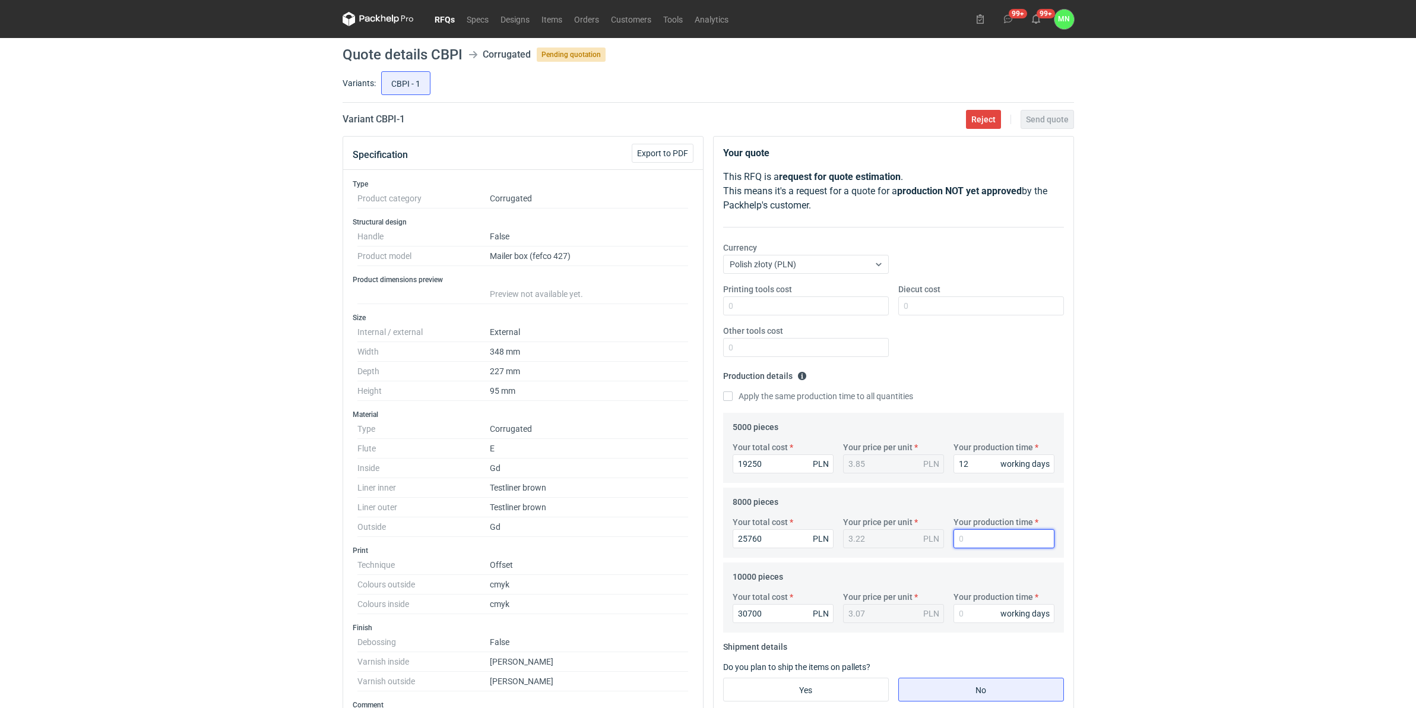
click at [969, 542] on input "Your production time" at bounding box center [1003, 538] width 101 height 19
type input "12"
click at [972, 604] on input "Your production time" at bounding box center [1003, 613] width 101 height 19
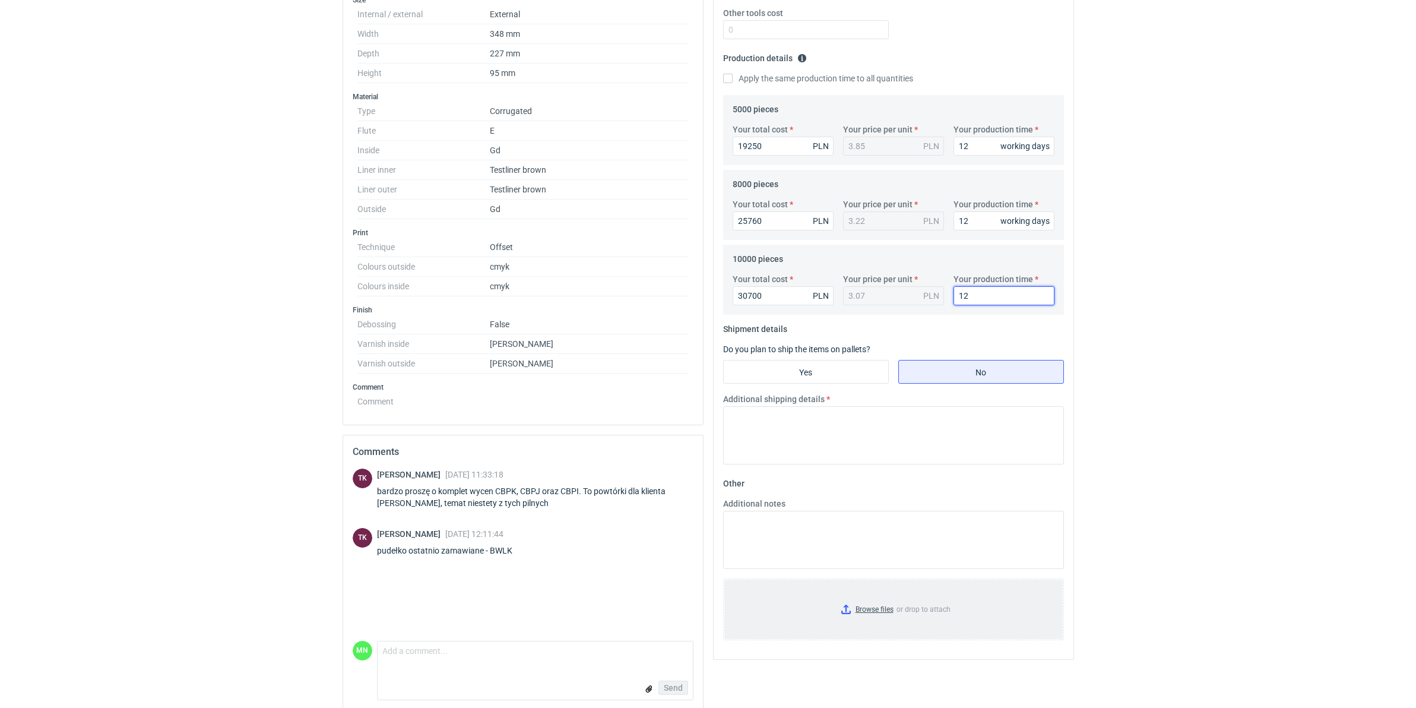
scroll to position [332, 0]
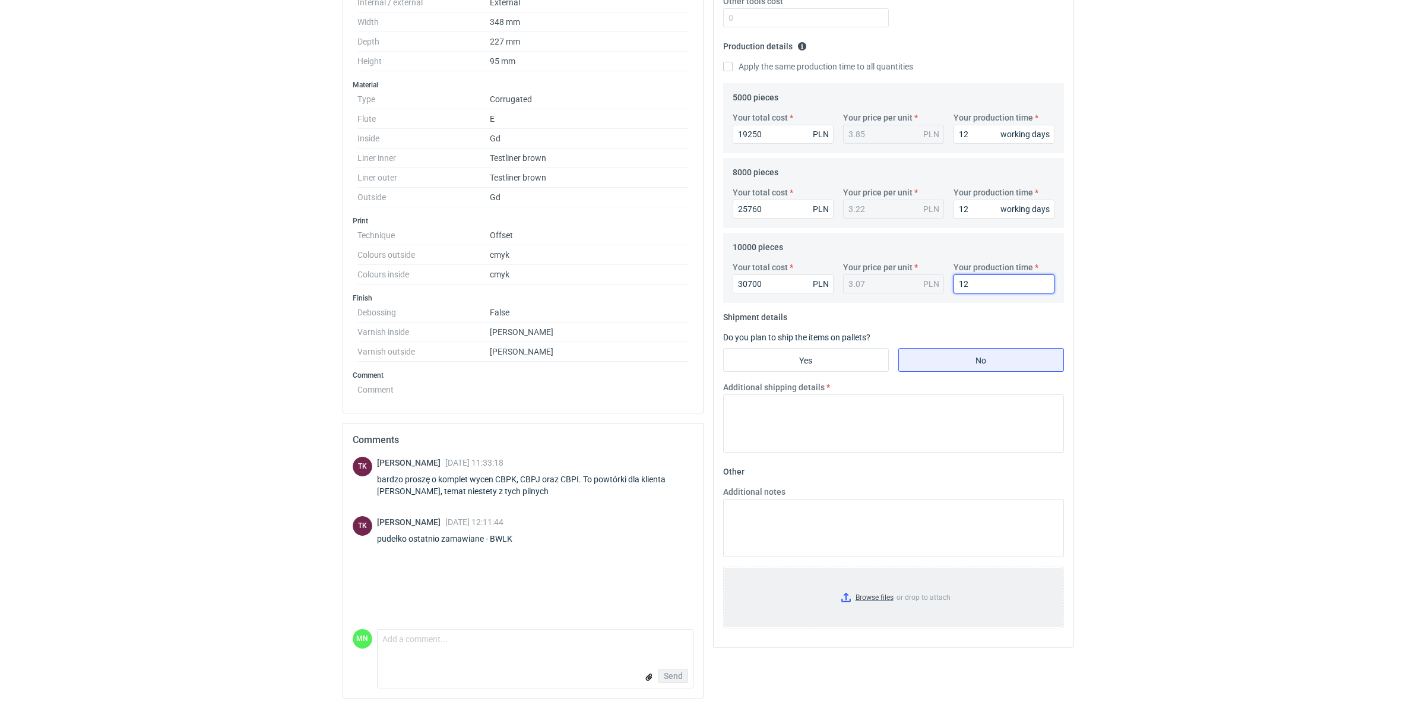
type input "12"
click at [879, 592] on input "Browse files or drop to attach" at bounding box center [893, 597] width 338 height 59
click at [845, 354] on input "Yes" at bounding box center [806, 359] width 164 height 23
radio input "true"
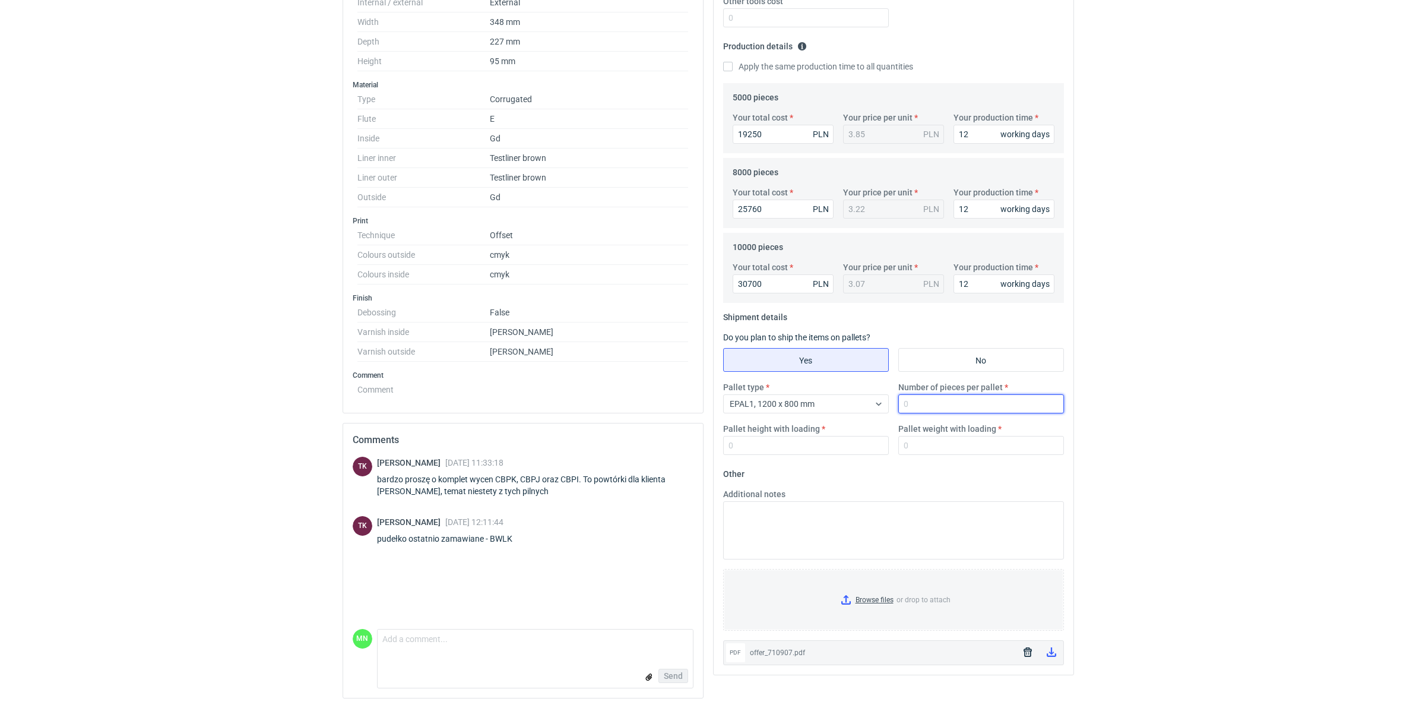
click at [923, 395] on input "Number of pieces per pallet" at bounding box center [981, 403] width 166 height 19
type input "1260"
click at [778, 432] on div "Pallet height with loading" at bounding box center [805, 439] width 175 height 32
click at [779, 444] on input "Pallet height with loading" at bounding box center [806, 445] width 166 height 19
type input "1800"
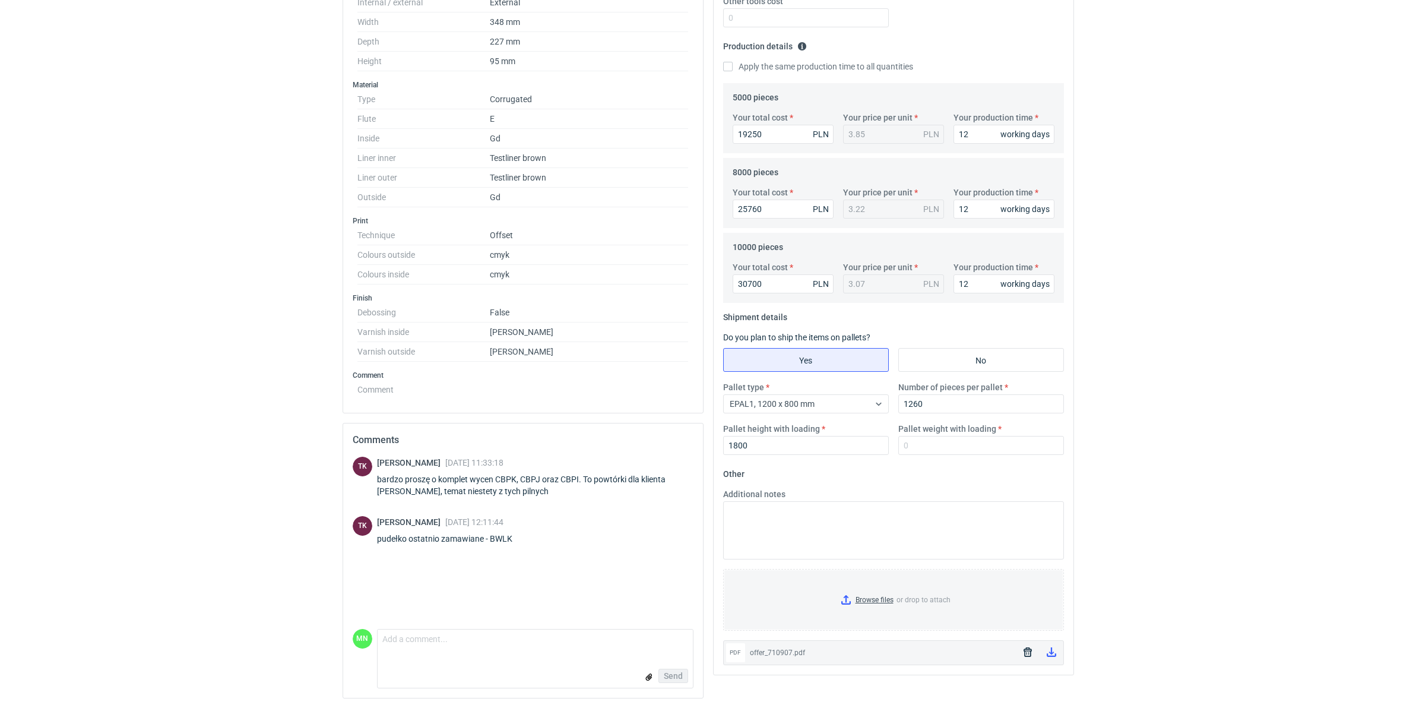
click at [58, 378] on html "RFQs Specs Designs Items Orders Customers Tools Analytics 99+ 99+ MN Małgorzata…" at bounding box center [708, 25] width 1416 height 708
click at [986, 442] on input "Pallet weight with loading" at bounding box center [981, 445] width 166 height 19
type input "620"
click at [1257, 375] on html "RFQs Specs Designs Items Orders Customers Tools Analytics 99+ 99+ MN Małgorzata…" at bounding box center [708, 25] width 1416 height 708
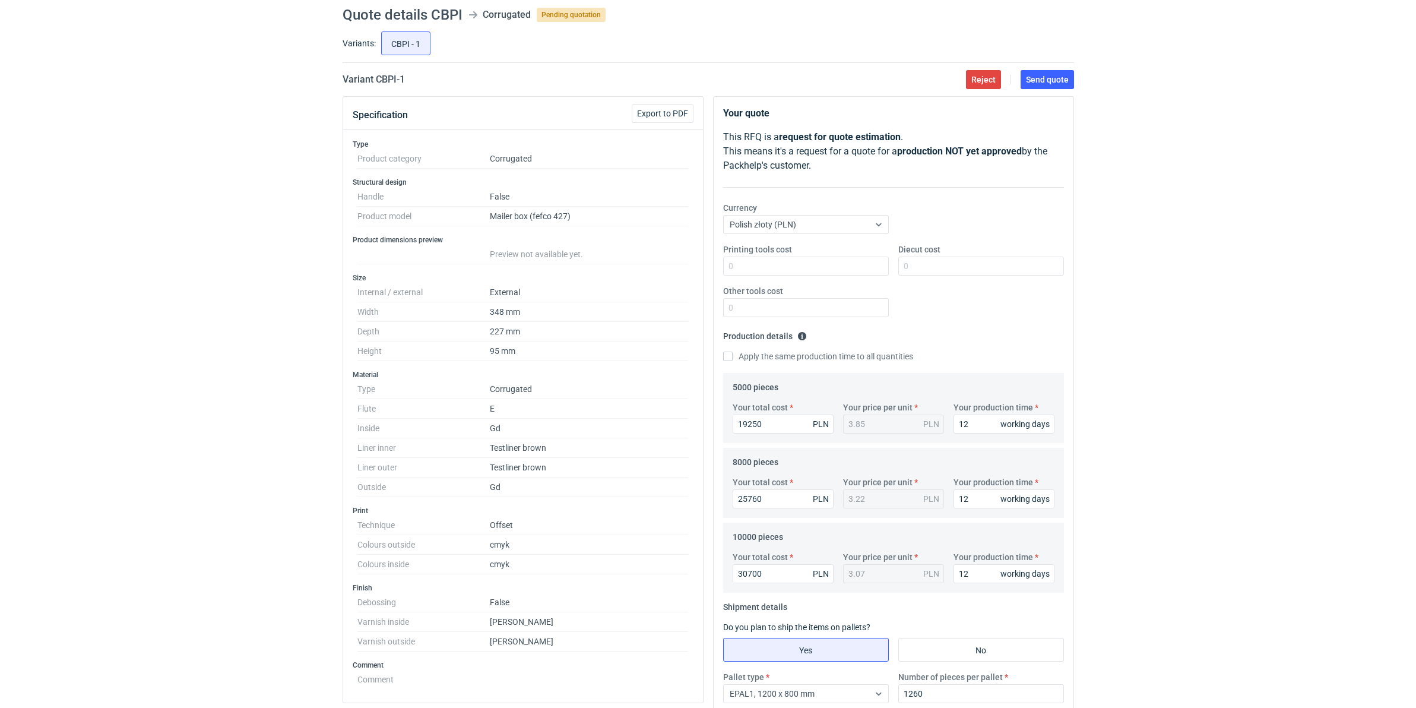
scroll to position [36, 0]
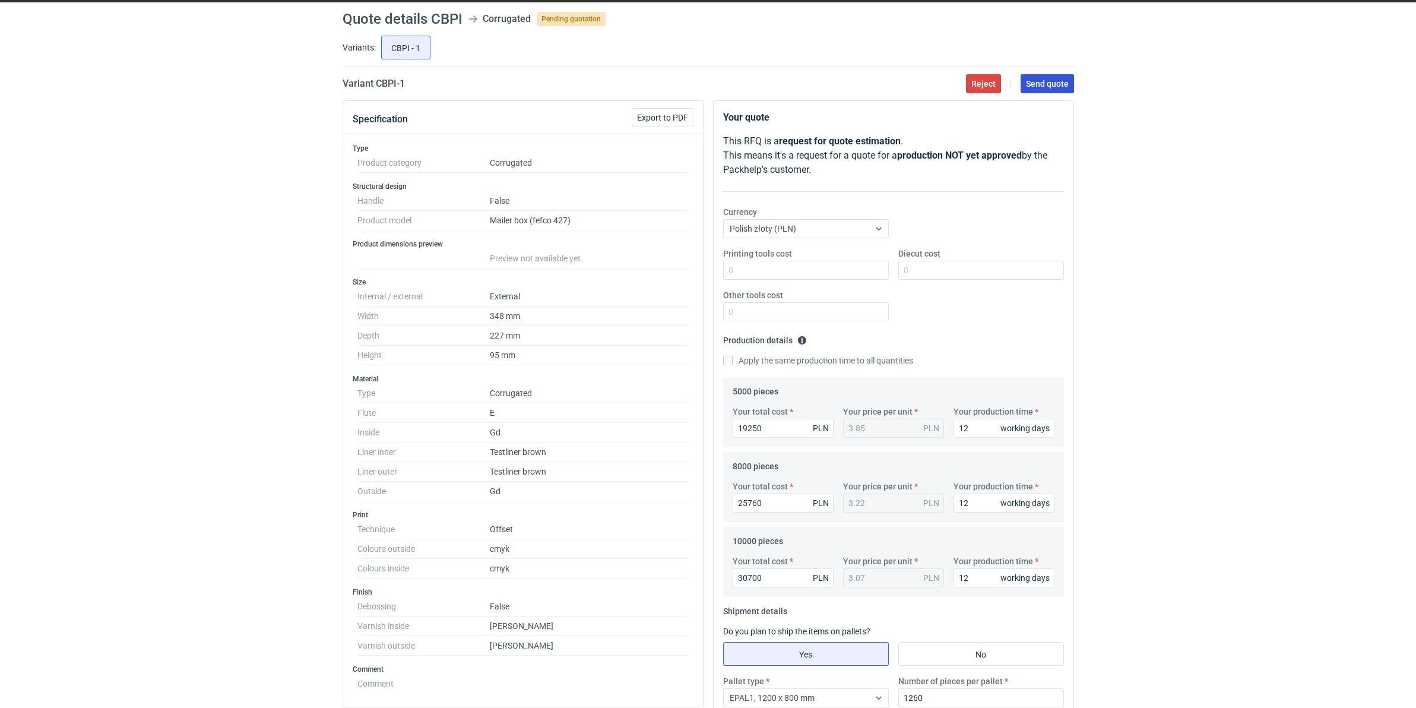
click at [1036, 84] on span "Send quote" at bounding box center [1047, 84] width 43 height 8
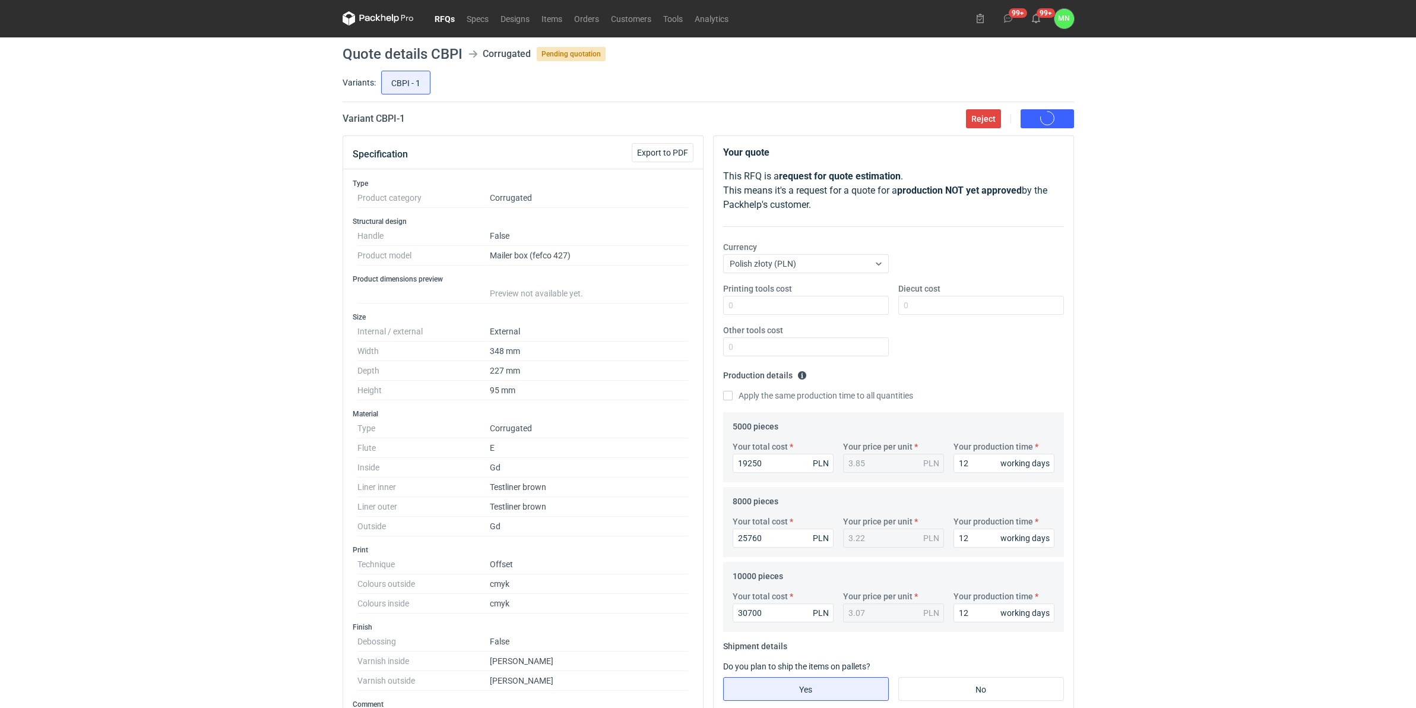
scroll to position [0, 0]
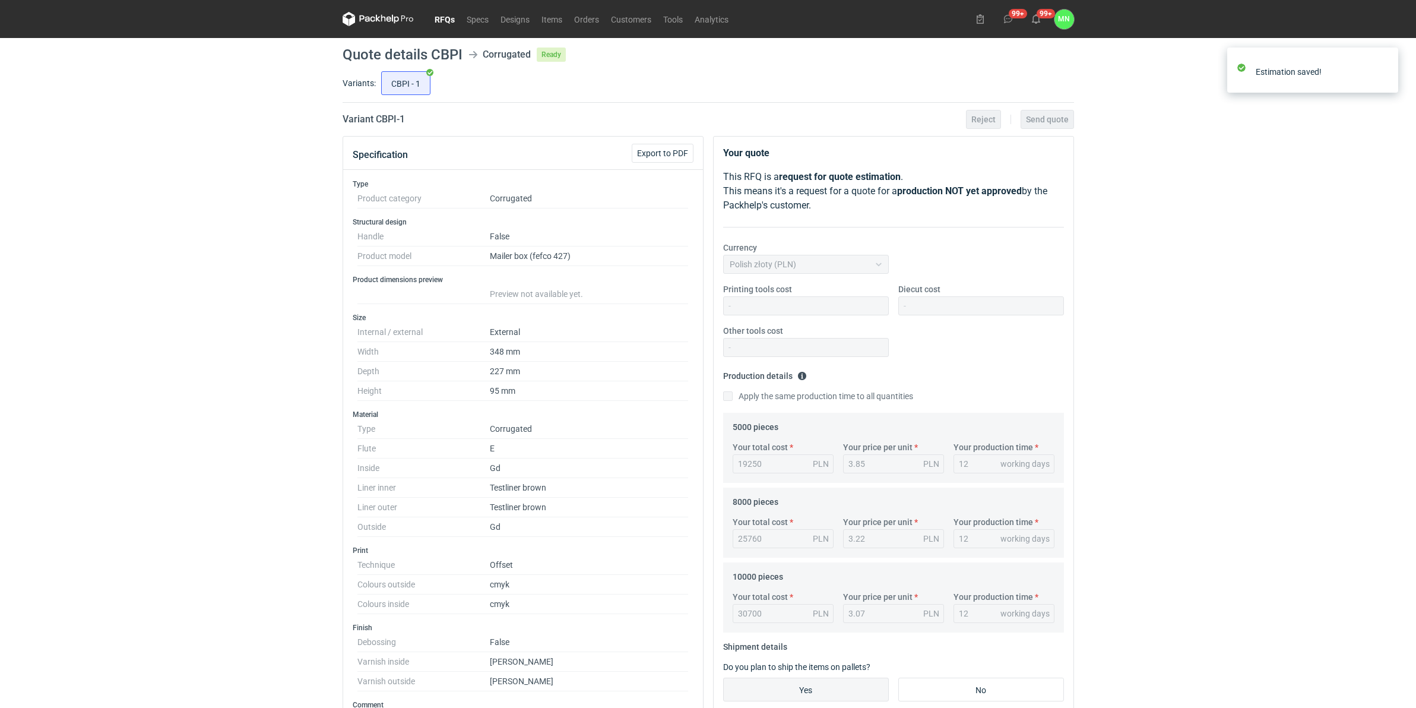
drag, startPoint x: 440, startPoint y: 21, endPoint x: 450, endPoint y: 24, distance: 10.4
click at [440, 21] on link "RFQs" at bounding box center [445, 19] width 32 height 14
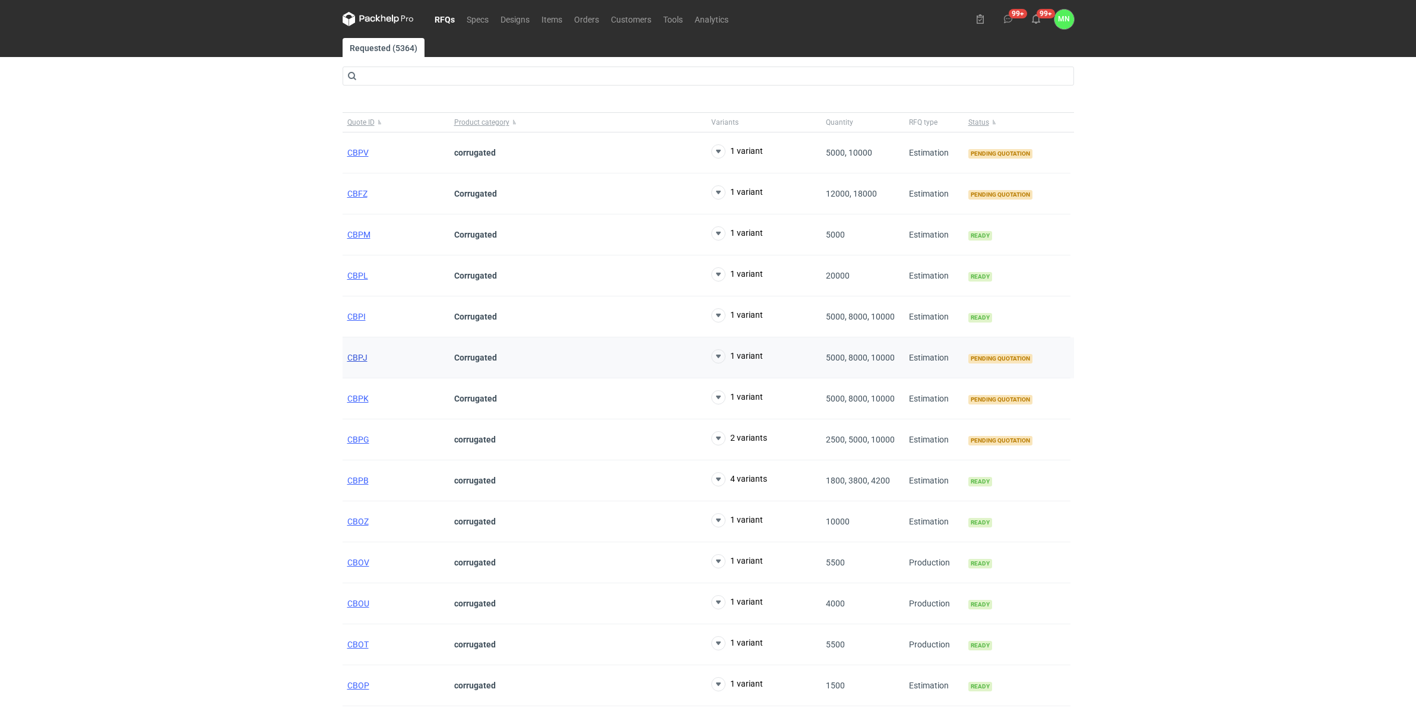
click at [357, 357] on span "CBPJ" at bounding box center [357, 357] width 20 height 9
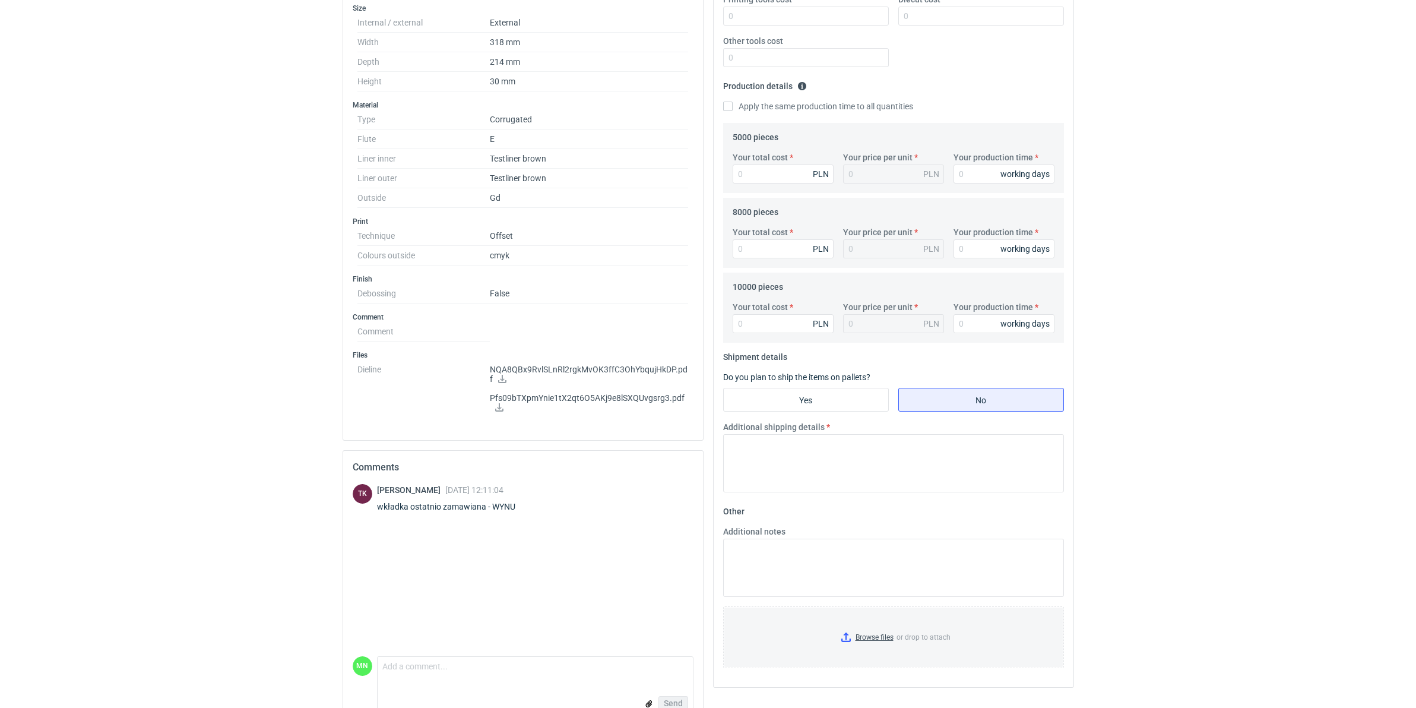
scroll to position [319, 0]
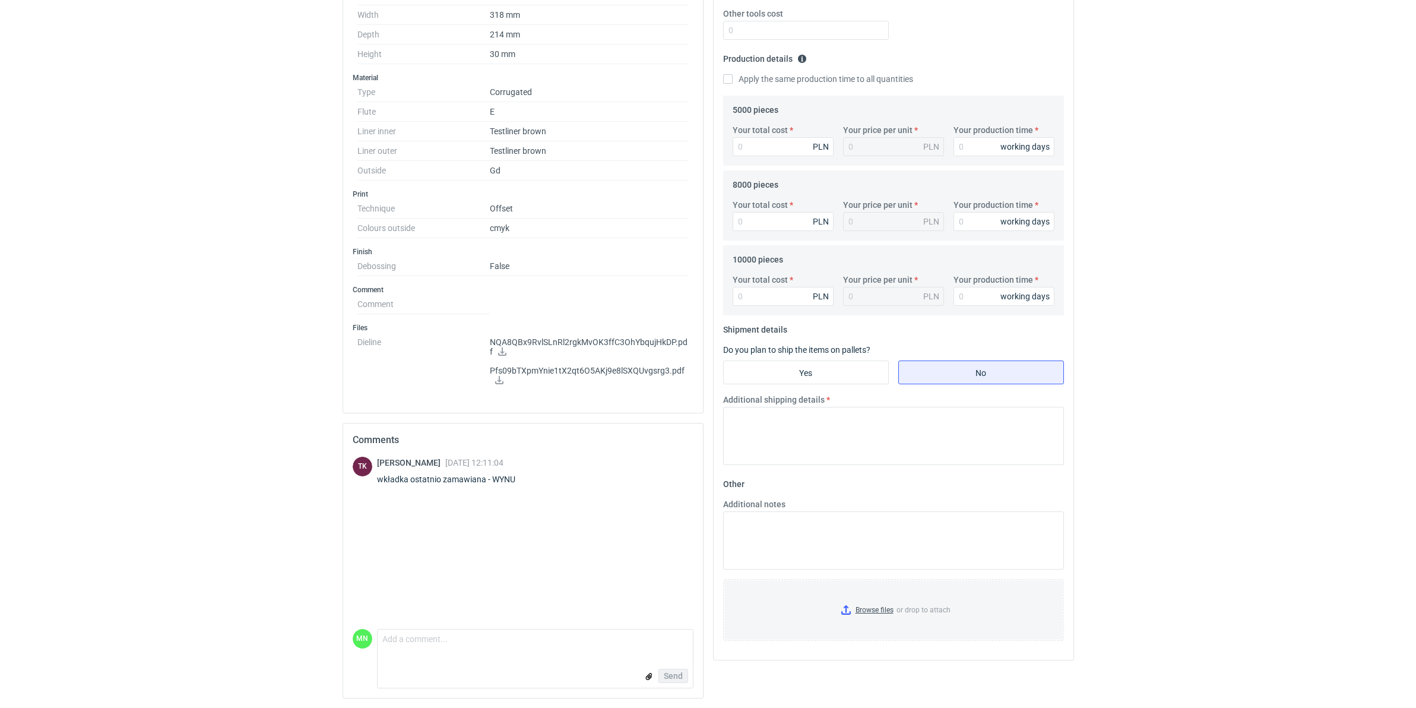
click at [497, 478] on div "wkładka ostatnio zamawiana - WYNU" at bounding box center [453, 479] width 153 height 12
copy div "WYNU"
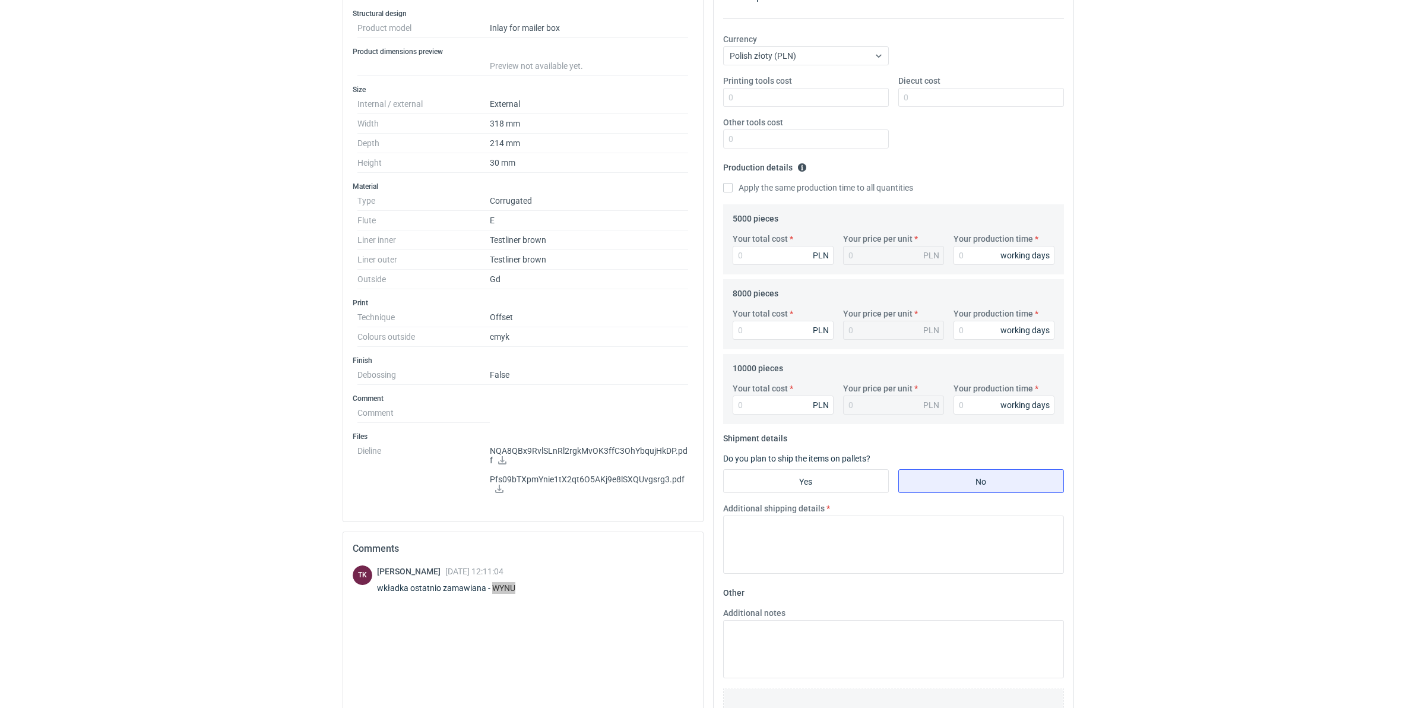
scroll to position [0, 0]
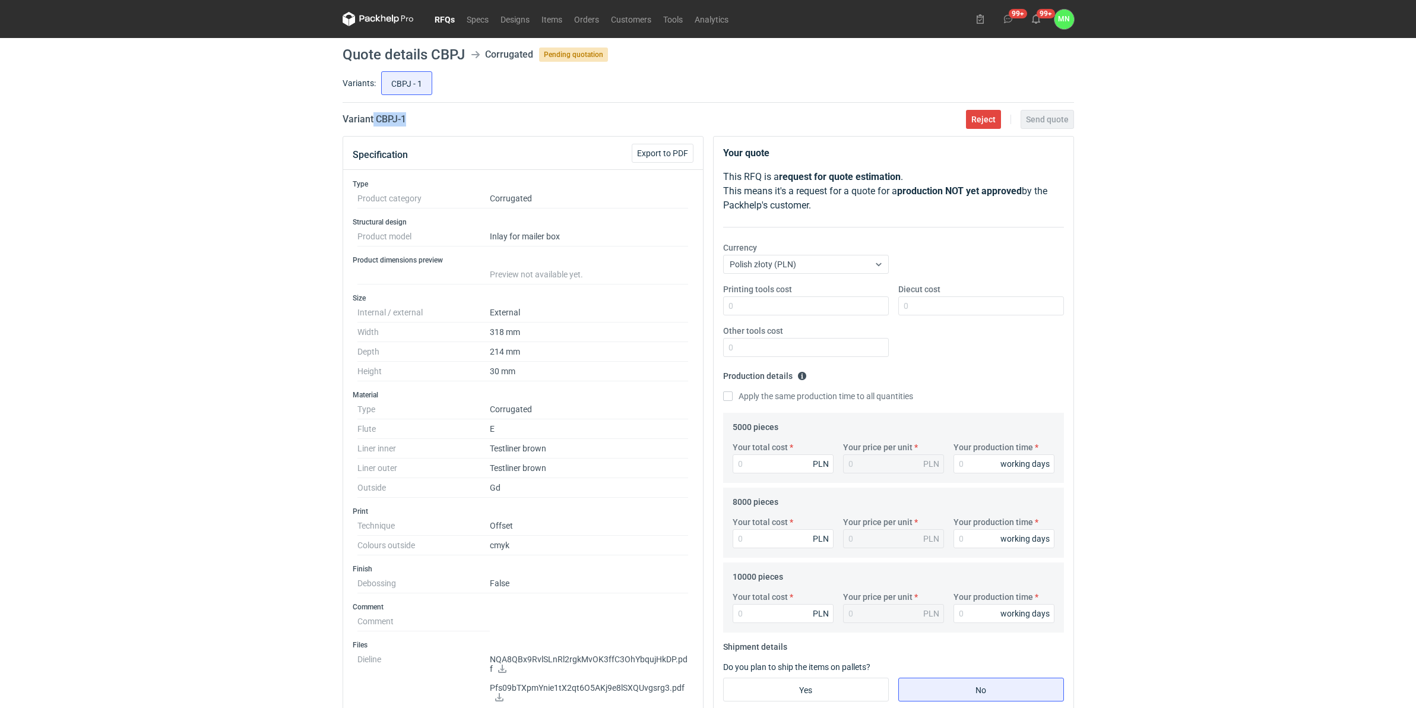
drag, startPoint x: 416, startPoint y: 116, endPoint x: 372, endPoint y: 120, distance: 44.1
click at [372, 120] on div "Variant CBPJ - 1 Reject Send quote" at bounding box center [708, 119] width 731 height 14
copy h2 "CBPJ - 1"
drag, startPoint x: 255, startPoint y: 302, endPoint x: 355, endPoint y: 358, distance: 114.6
click at [255, 302] on div "RFQs Specs Designs Items Orders Customers Tools Analytics 99+ 99+ MN Małgorzata…" at bounding box center [708, 354] width 1416 height 708
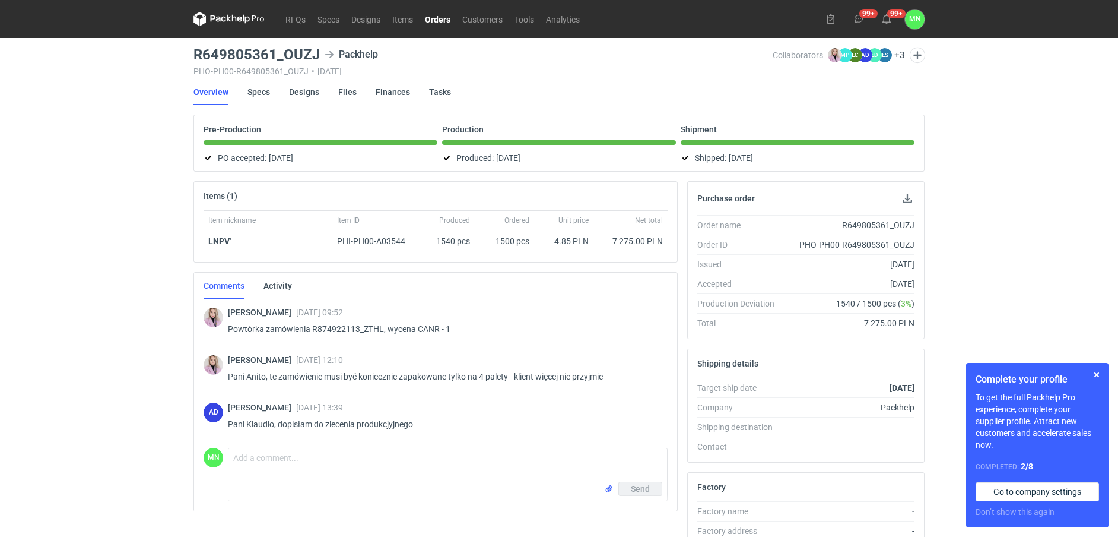
click at [443, 15] on link "Orders" at bounding box center [437, 19] width 37 height 14
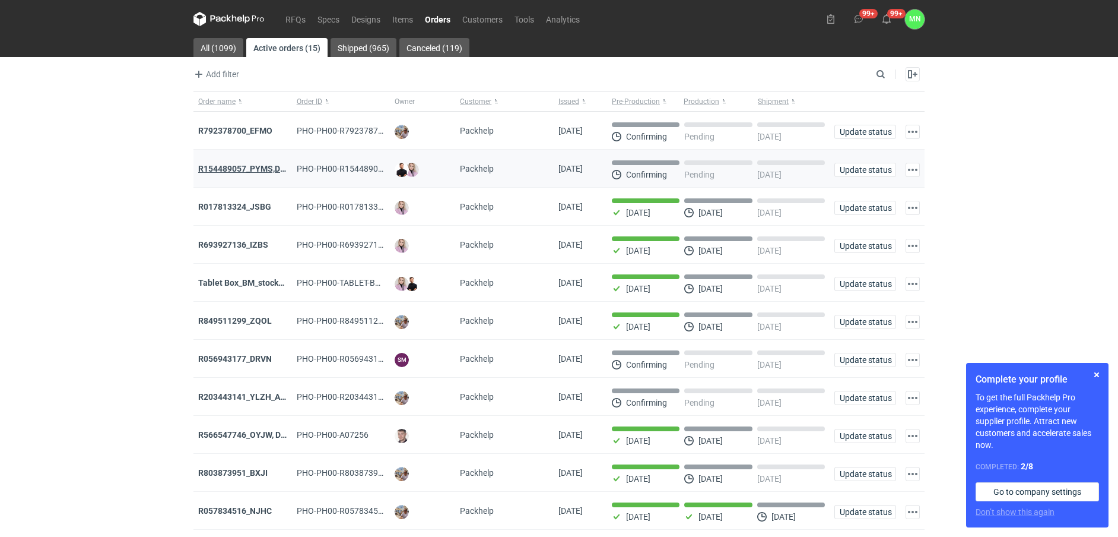
click at [268, 170] on strong "R154489057_PYMS,DEPJ,PVJP" at bounding box center [257, 168] width 119 height 9
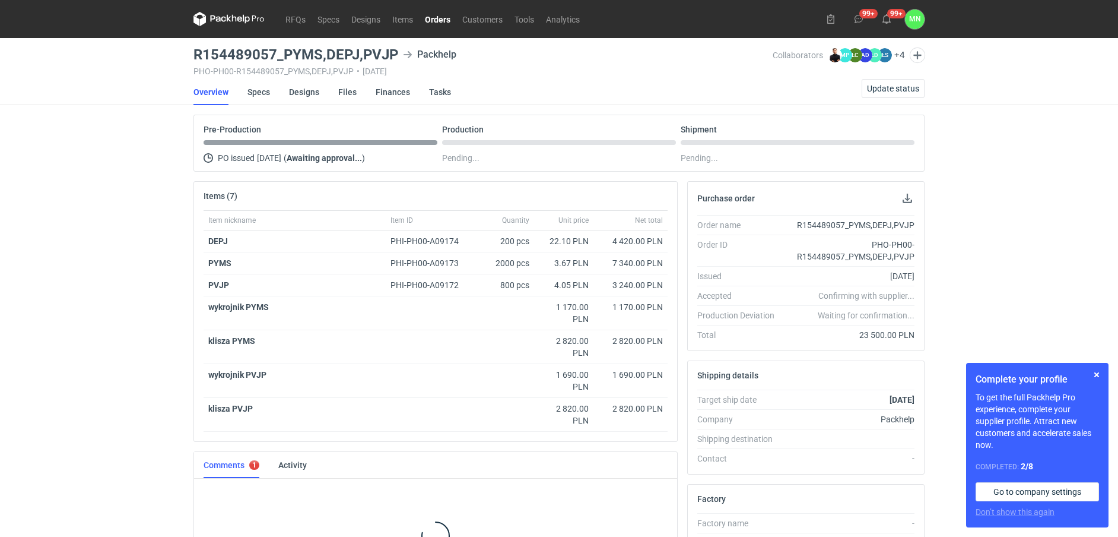
scroll to position [51, 0]
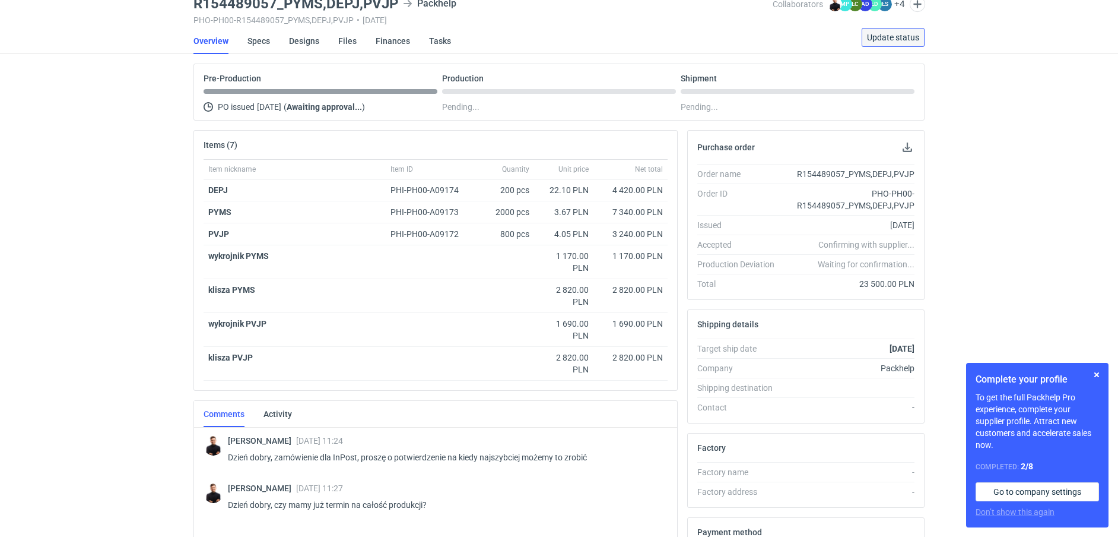
click at [884, 39] on span "Update status" at bounding box center [893, 37] width 52 height 8
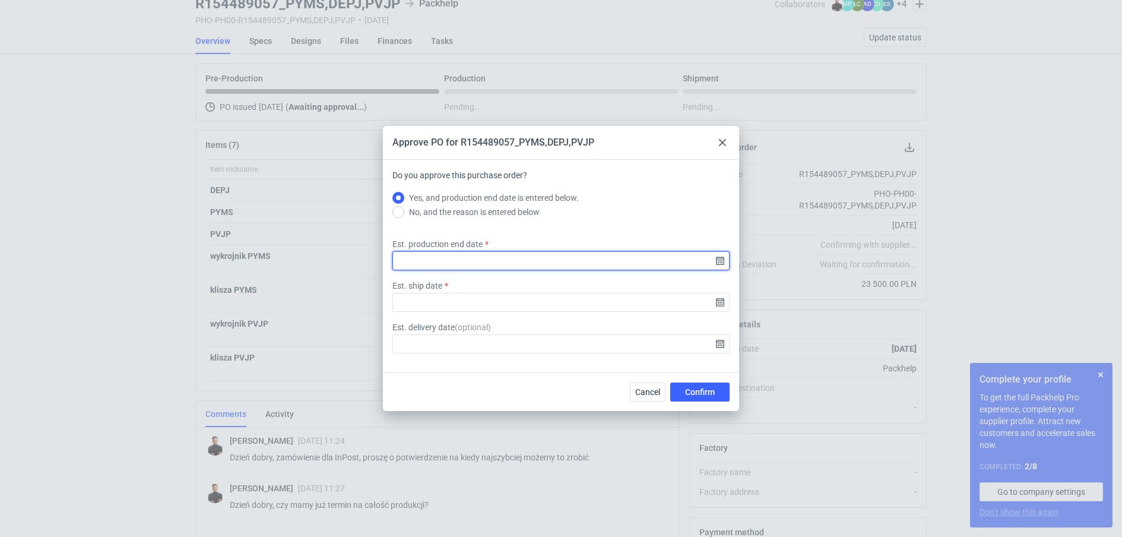
click at [720, 259] on input "Est. production end date" at bounding box center [560, 260] width 337 height 19
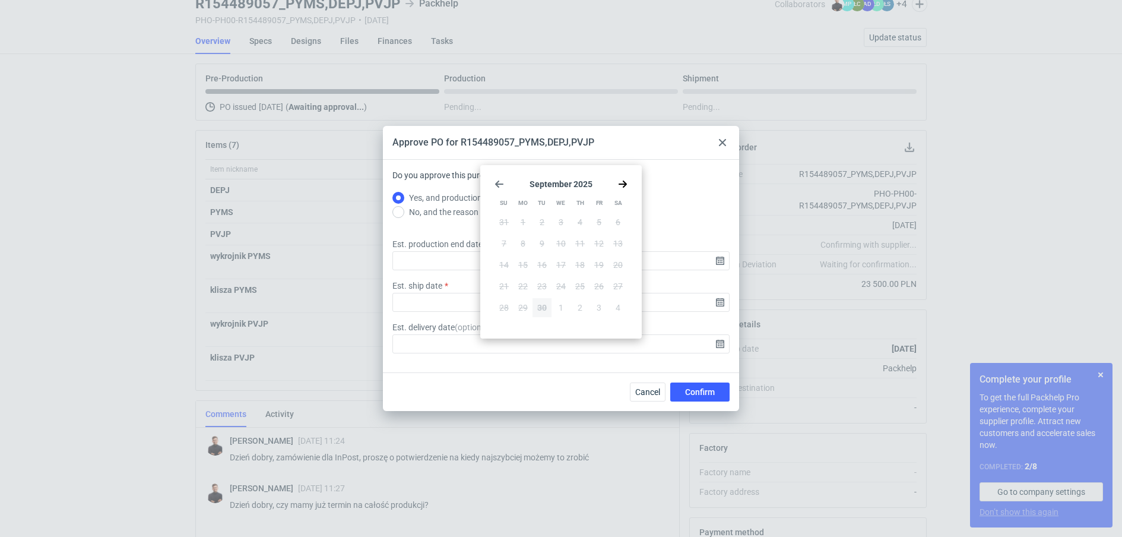
click at [623, 189] on div "[DATE] Su Mo Tu We Th Fr Sa 31 1 2 3 4 5 6 7 8 9 10 11 12 13 14 15 16 17 18 19 …" at bounding box center [561, 252] width 152 height 164
click at [622, 180] on icon "Go forward 1 month" at bounding box center [622, 183] width 9 height 9
click at [573, 223] on button "2" at bounding box center [579, 222] width 19 height 19
type input "[DATE]"
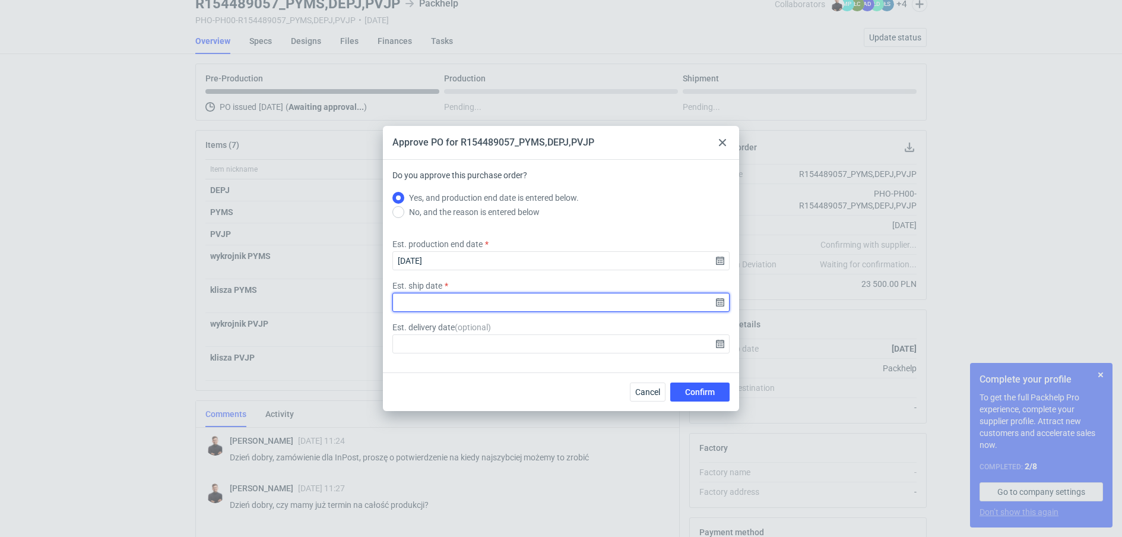
click at [717, 300] on input "Est. ship date" at bounding box center [560, 302] width 337 height 19
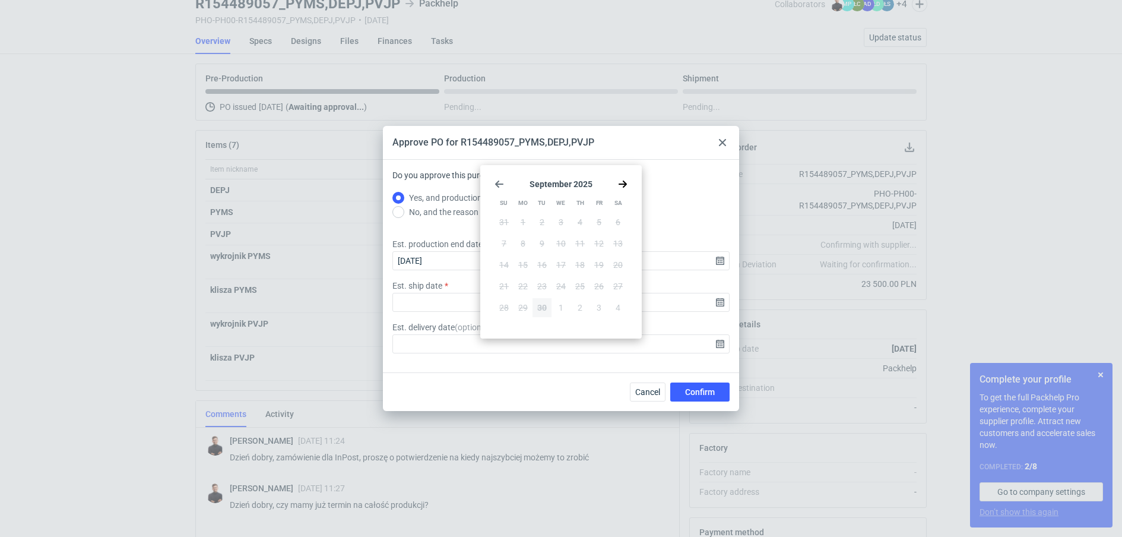
click at [622, 182] on icon "Go forward 1 month" at bounding box center [622, 183] width 9 height 9
click at [594, 225] on button "3" at bounding box center [598, 222] width 19 height 19
type input "2025-10-03"
click at [703, 395] on span "Confirm" at bounding box center [700, 392] width 30 height 8
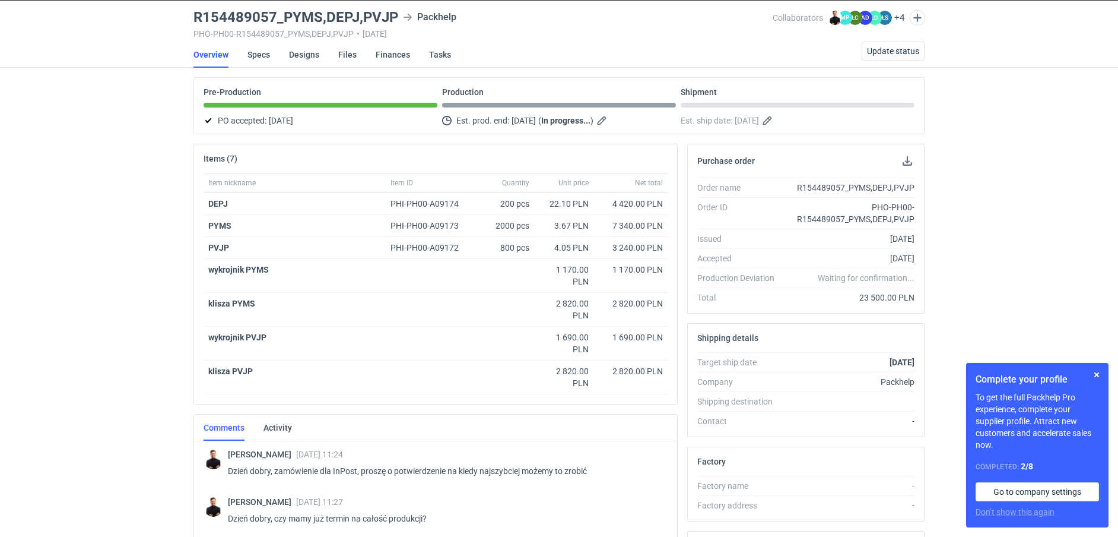
scroll to position [113, 0]
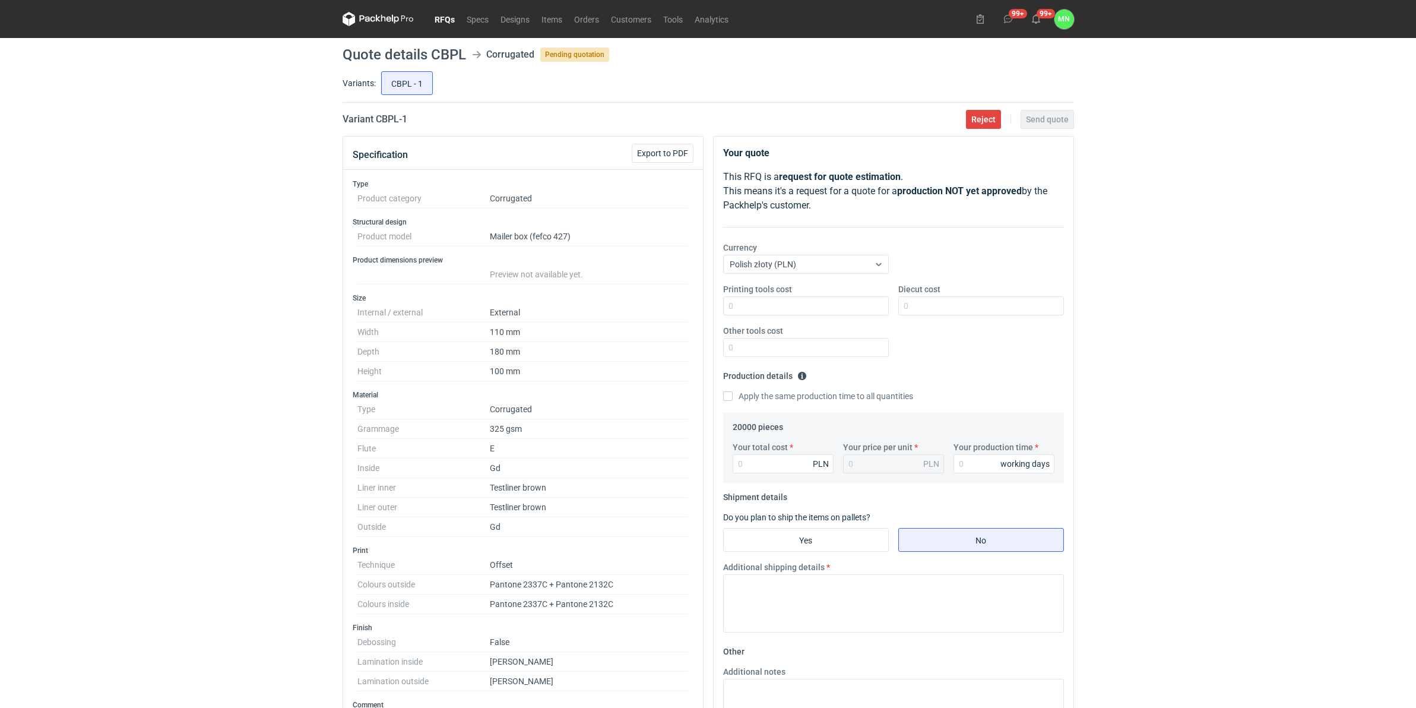
click at [452, 22] on link "RFQs" at bounding box center [445, 19] width 32 height 14
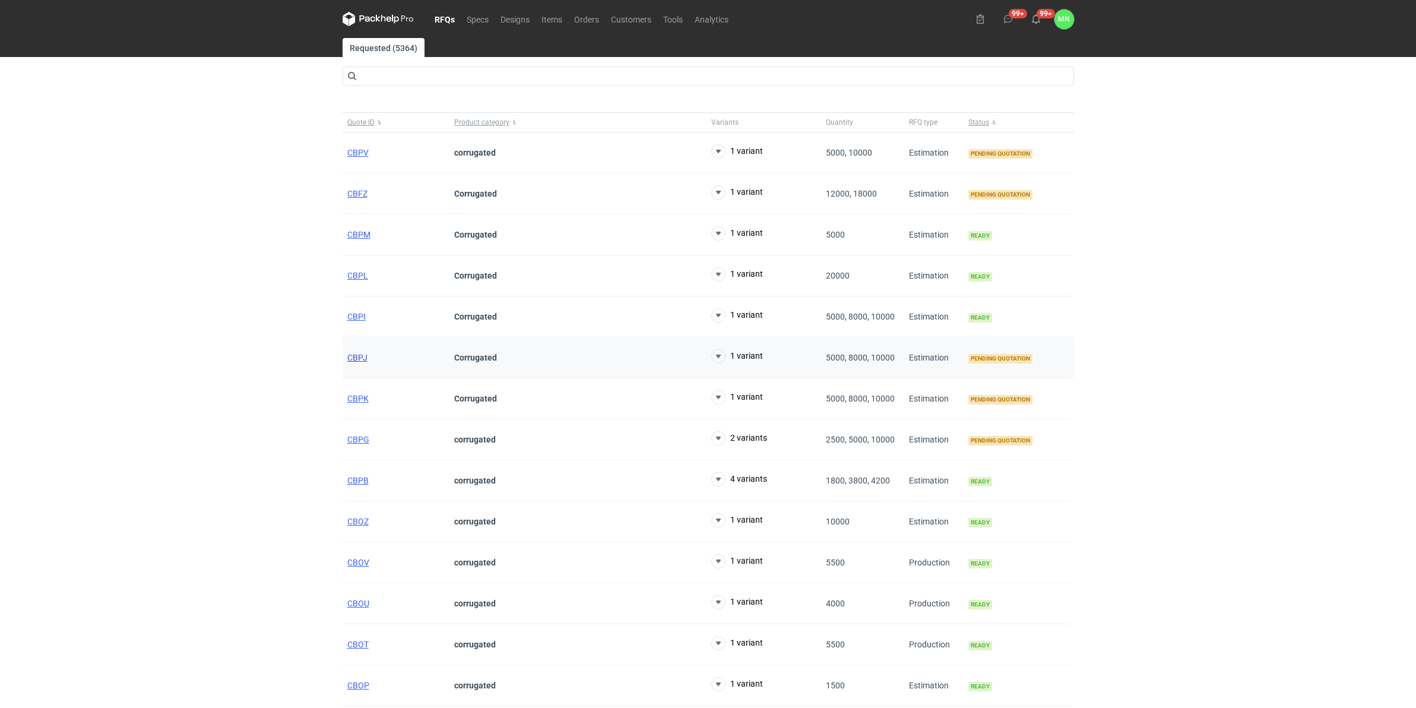
click at [357, 354] on span "CBPJ" at bounding box center [357, 357] width 20 height 9
